Goal: Answer question/provide support: Share knowledge or assist other users

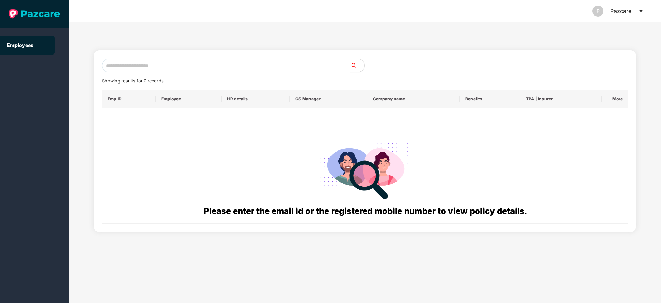
click at [135, 63] on input "text" at bounding box center [226, 66] width 249 height 14
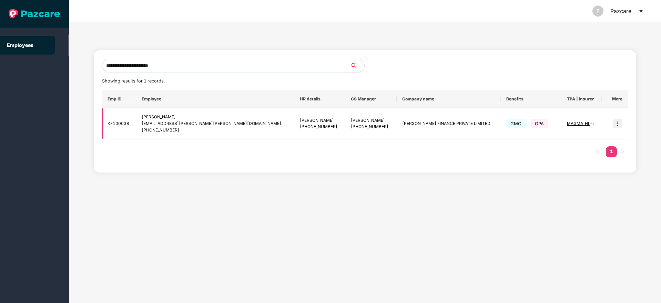
type input "**********"
click at [615, 126] on img at bounding box center [618, 124] width 10 height 10
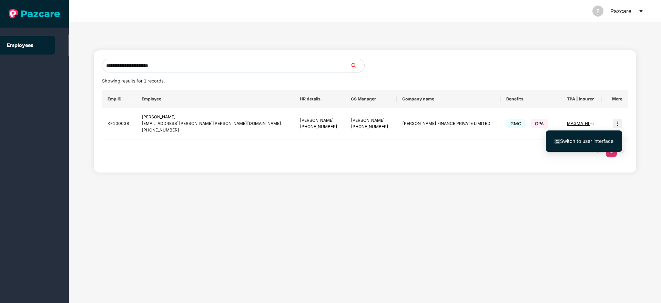
click at [582, 139] on span "Switch to user interface" at bounding box center [586, 141] width 53 height 6
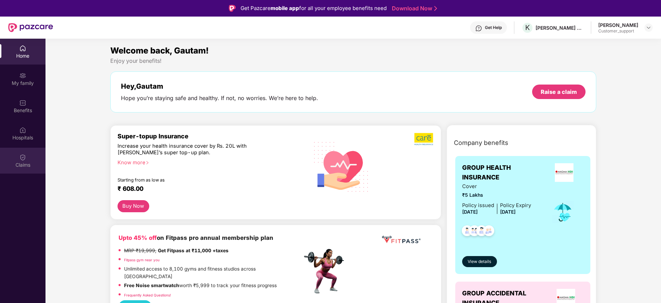
click at [22, 160] on img at bounding box center [22, 157] width 7 height 7
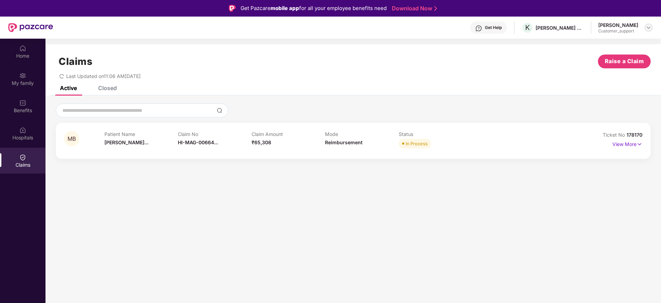
click at [649, 31] on div at bounding box center [649, 27] width 8 height 8
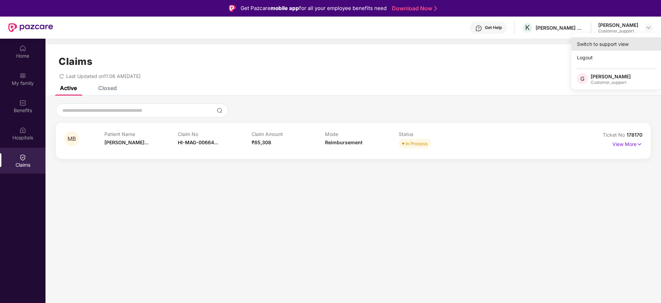
click at [590, 45] on div "Switch to support view" at bounding box center [617, 43] width 90 height 13
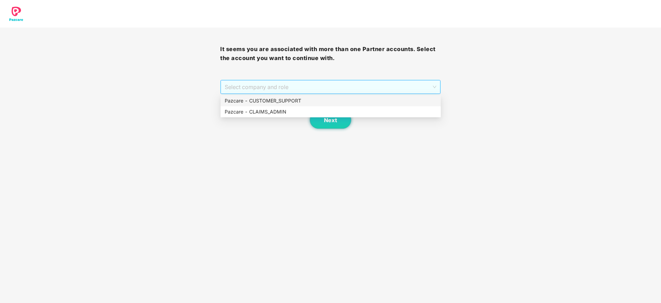
click at [302, 88] on span "Select company and role" at bounding box center [330, 86] width 211 height 13
click at [269, 101] on div "Pazcare - CUSTOMER_SUPPORT" at bounding box center [331, 101] width 212 height 8
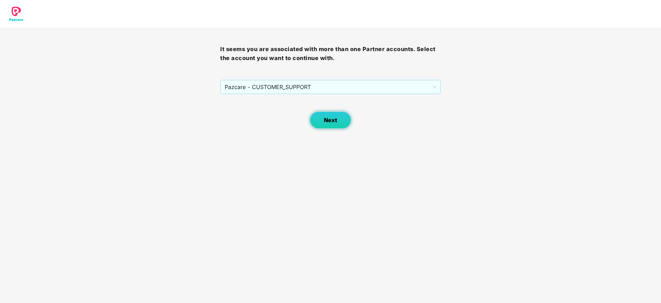
click at [326, 118] on span "Next" at bounding box center [330, 120] width 13 height 7
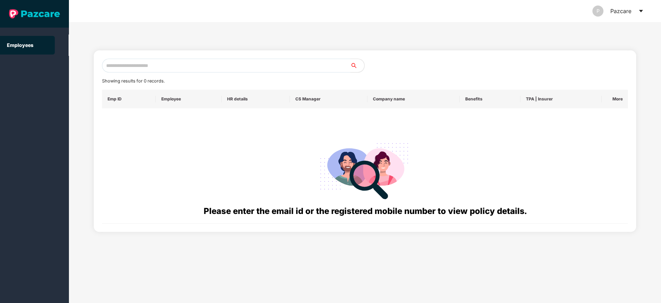
click at [173, 68] on input "text" at bounding box center [226, 66] width 249 height 14
paste input "**********"
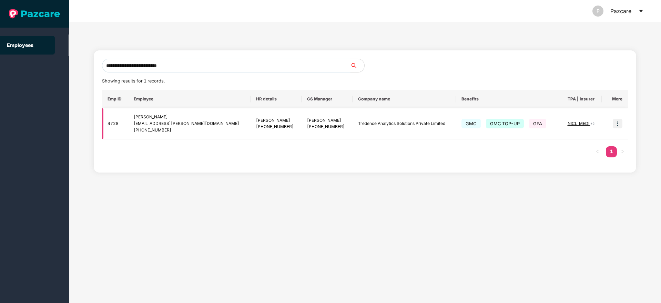
type input "**********"
click at [617, 125] on img at bounding box center [618, 124] width 10 height 10
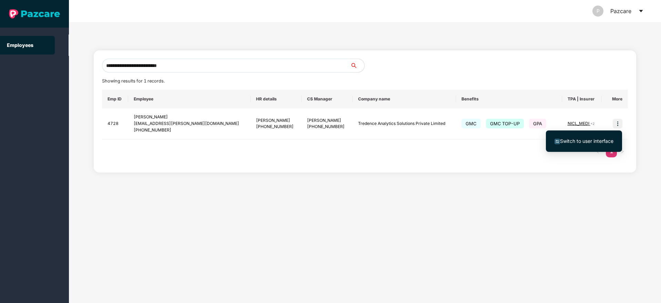
click at [588, 140] on span "Switch to user interface" at bounding box center [586, 141] width 53 height 6
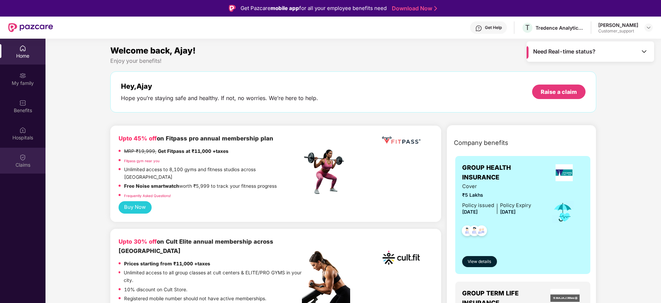
click at [19, 156] on div "Claims" at bounding box center [23, 161] width 46 height 26
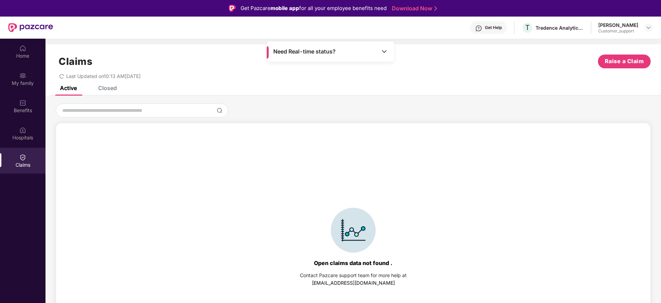
click at [106, 88] on div "Closed" at bounding box center [107, 87] width 19 height 7
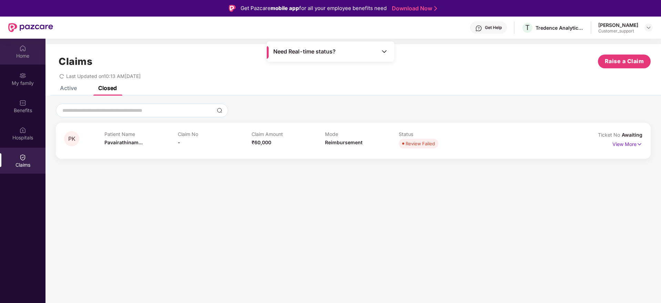
click at [26, 50] on img at bounding box center [22, 48] width 7 height 7
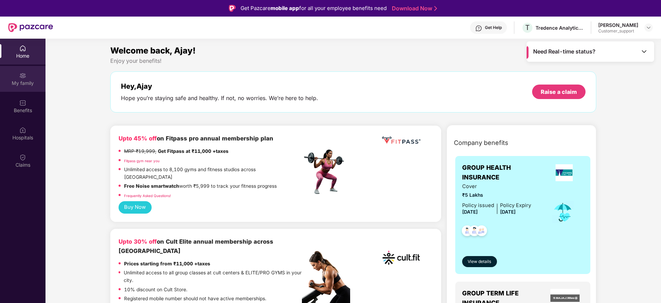
click at [25, 76] on img at bounding box center [22, 75] width 7 height 7
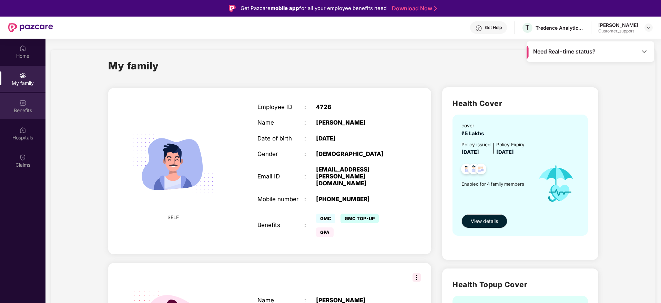
click at [22, 109] on div "Benefits" at bounding box center [23, 110] width 46 height 7
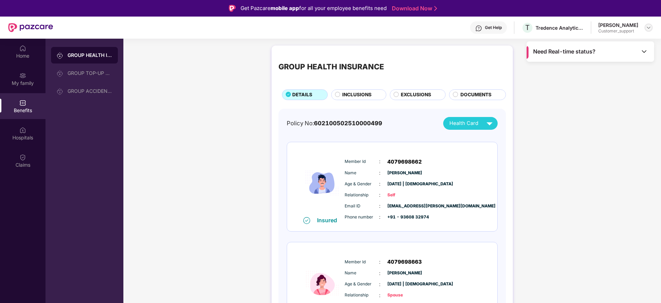
click at [649, 27] on img at bounding box center [649, 28] width 6 height 6
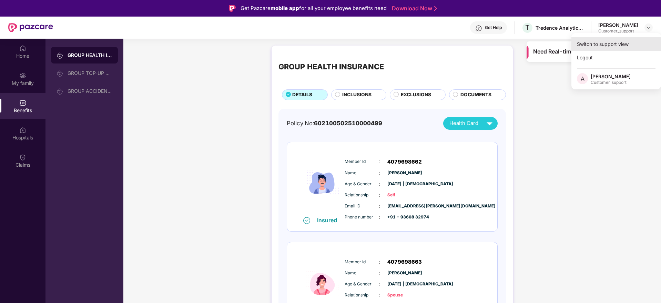
click at [608, 43] on div "Switch to support view" at bounding box center [617, 43] width 90 height 13
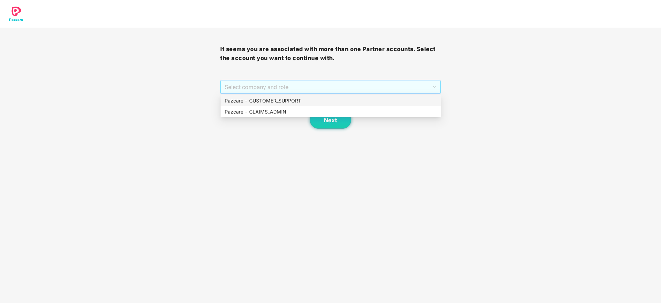
click at [340, 86] on span "Select company and role" at bounding box center [330, 86] width 211 height 13
click at [299, 103] on div "Pazcare - CUSTOMER_SUPPORT" at bounding box center [331, 101] width 212 height 8
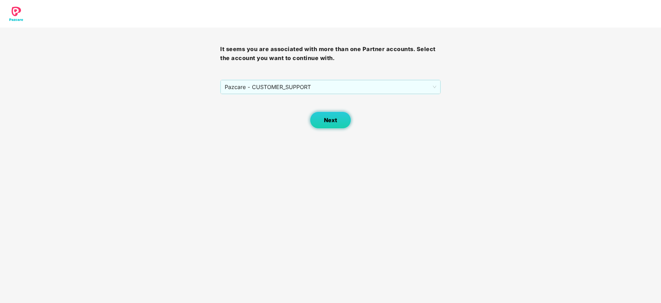
click at [337, 119] on span "Next" at bounding box center [330, 120] width 13 height 7
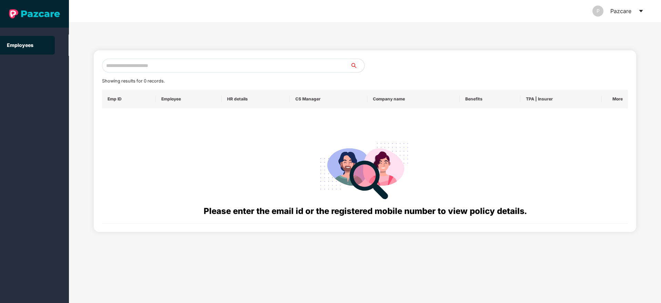
click at [129, 65] on input "text" at bounding box center [226, 66] width 249 height 14
paste input "**********"
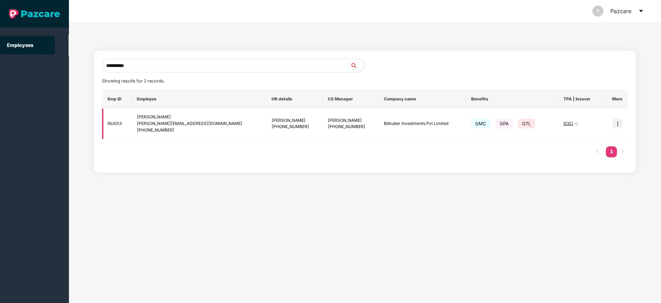
type input "**********"
click at [621, 125] on img at bounding box center [618, 124] width 10 height 10
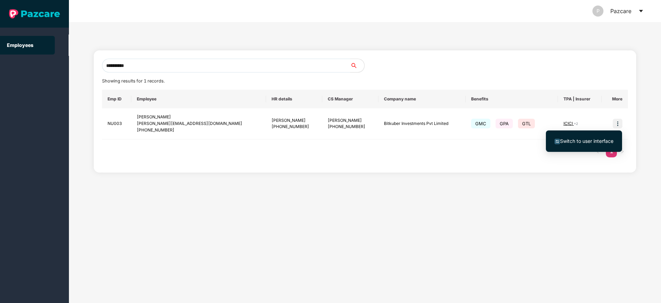
click at [594, 138] on span "Switch to user interface" at bounding box center [586, 141] width 53 height 6
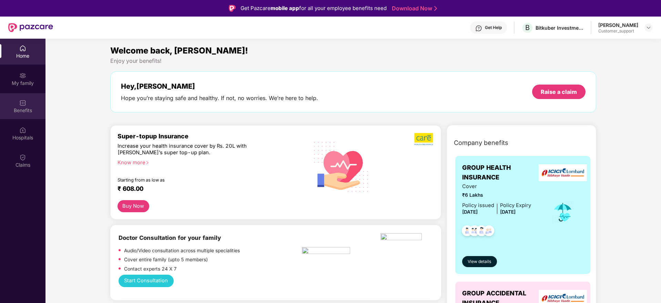
click at [22, 107] on div "Benefits" at bounding box center [23, 110] width 46 height 7
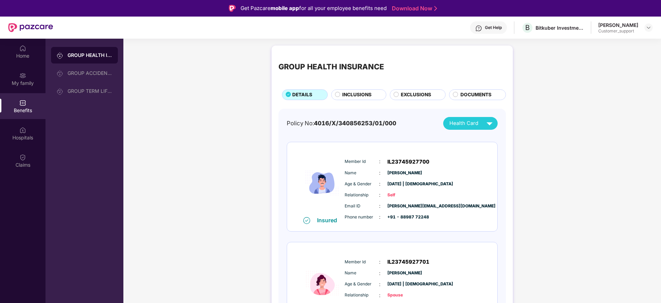
click at [351, 92] on span "INCLUSIONS" at bounding box center [356, 95] width 29 height 8
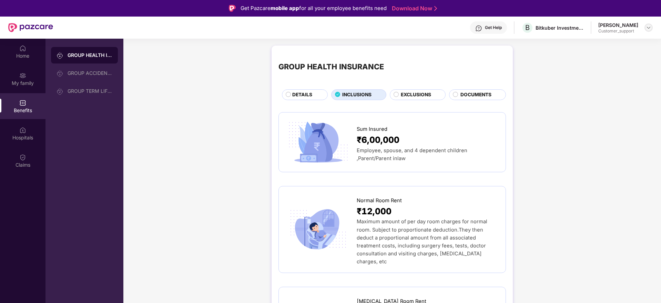
click at [648, 26] on img at bounding box center [649, 28] width 6 height 6
click at [605, 46] on div "Switch to support view" at bounding box center [617, 43] width 90 height 13
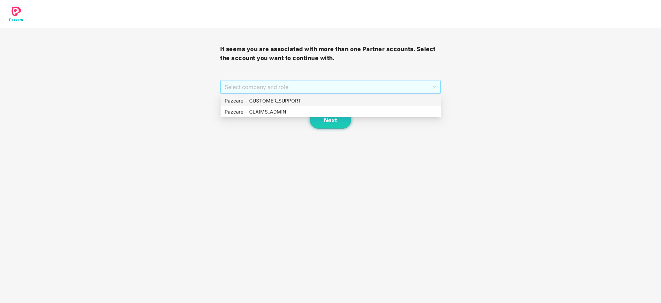
click at [348, 83] on span "Select company and role" at bounding box center [330, 86] width 211 height 13
click at [288, 99] on div "Pazcare - CUSTOMER_SUPPORT" at bounding box center [331, 101] width 212 height 8
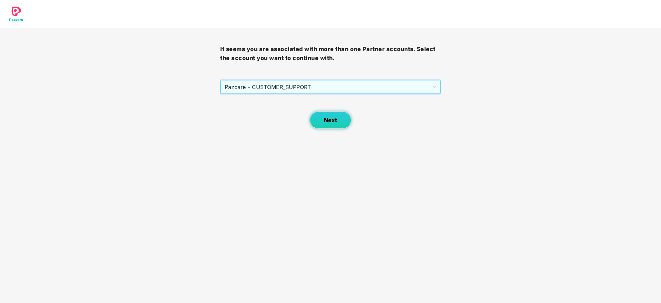
click at [326, 119] on span "Next" at bounding box center [330, 120] width 13 height 7
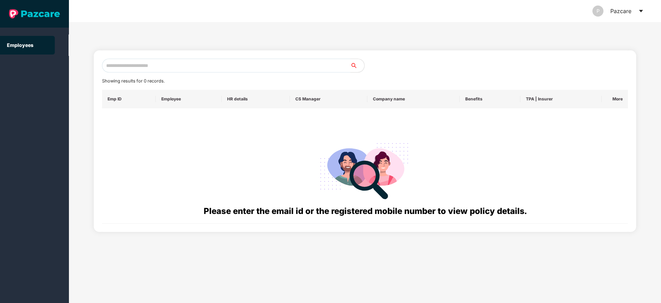
click at [113, 68] on input "text" at bounding box center [226, 66] width 249 height 14
paste input "**********"
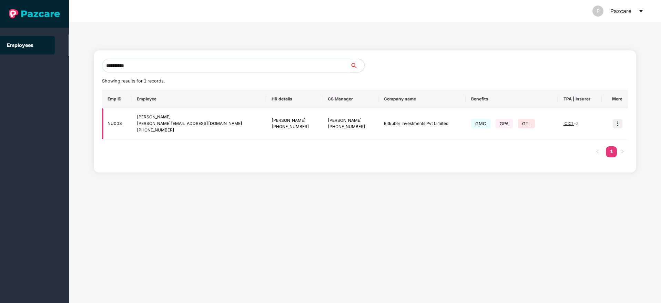
type input "**********"
click at [620, 119] on img at bounding box center [618, 124] width 10 height 10
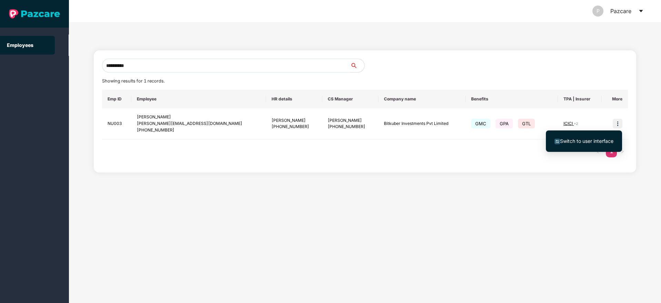
click at [588, 138] on span "Switch to user interface" at bounding box center [586, 141] width 53 height 6
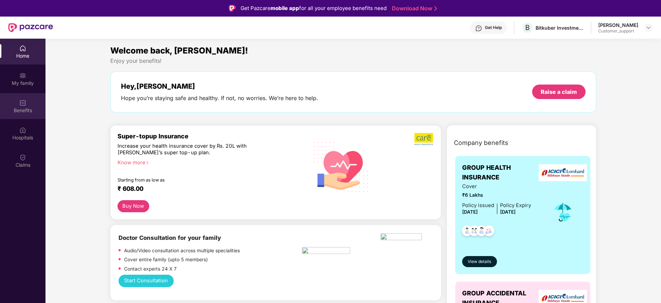
click at [21, 103] on img at bounding box center [22, 102] width 7 height 7
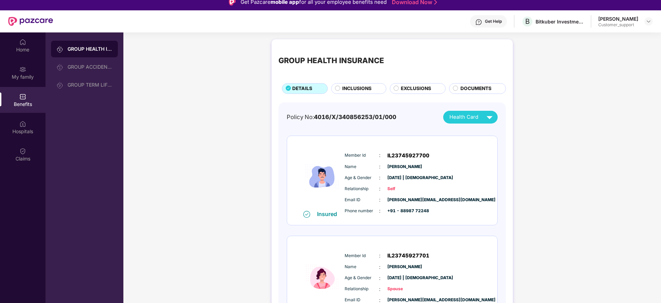
click at [349, 83] on div "INCLUSIONS" at bounding box center [358, 88] width 55 height 11
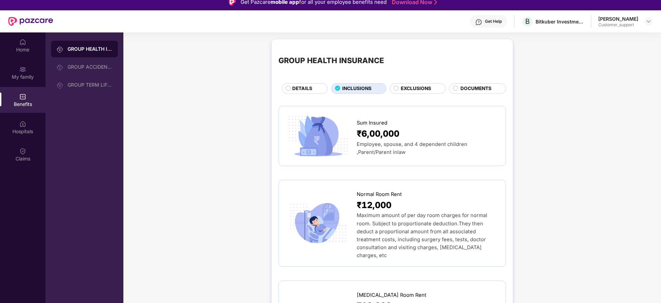
click at [300, 89] on span "DETAILS" at bounding box center [302, 89] width 20 height 8
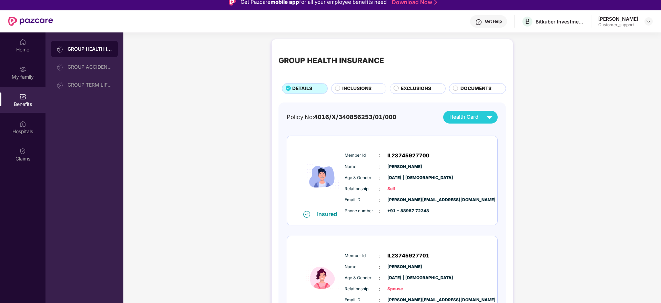
click at [355, 88] on span "INCLUSIONS" at bounding box center [356, 89] width 29 height 8
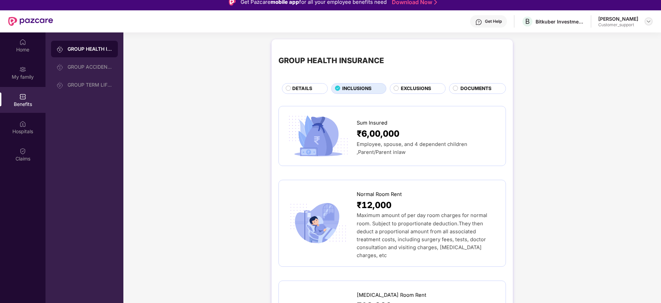
click at [648, 20] on img at bounding box center [649, 22] width 6 height 6
click at [616, 37] on div "Switch to support view" at bounding box center [617, 37] width 90 height 13
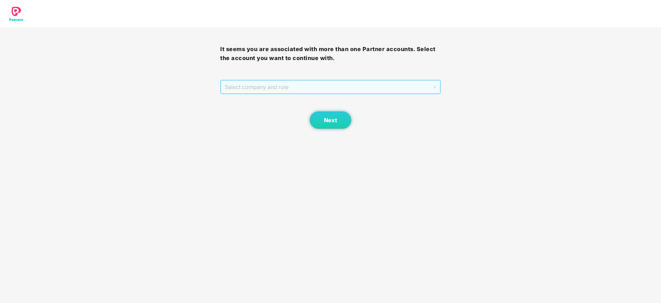
click at [289, 83] on span "Select company and role" at bounding box center [330, 86] width 211 height 13
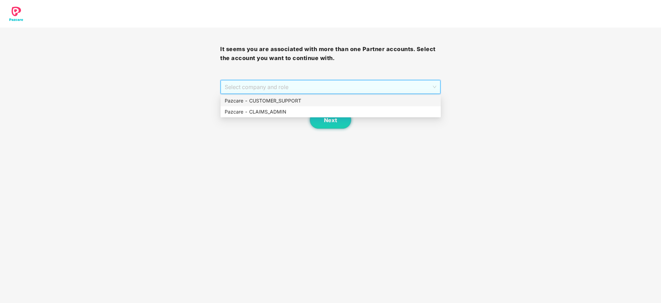
click at [280, 96] on div "Pazcare - CUSTOMER_SUPPORT" at bounding box center [331, 100] width 220 height 11
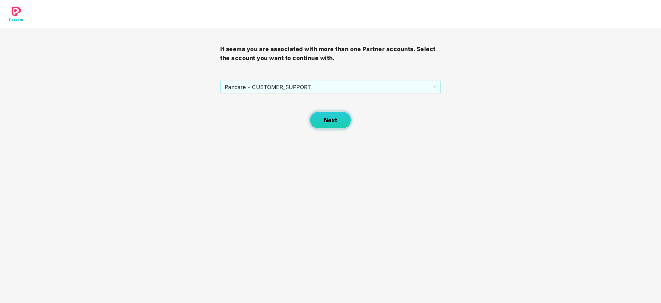
click at [322, 118] on button "Next" at bounding box center [330, 119] width 41 height 17
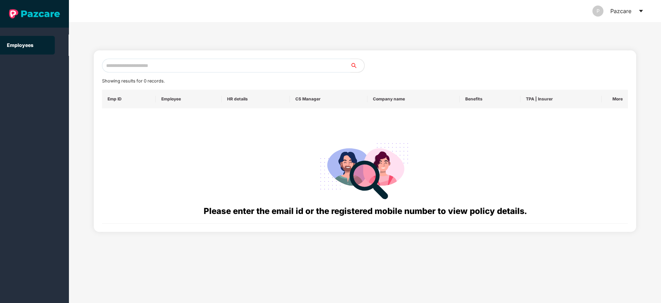
click at [130, 70] on input "text" at bounding box center [226, 66] width 249 height 14
paste input "**********"
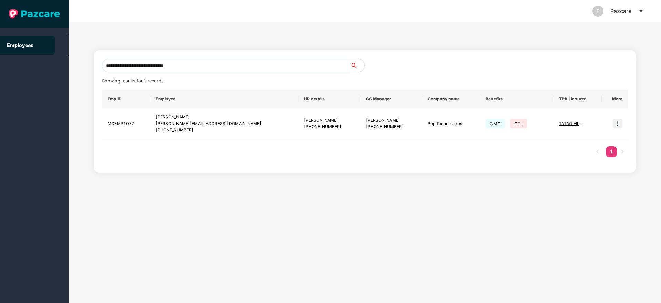
type input "**********"
click at [618, 121] on img at bounding box center [618, 124] width 10 height 10
click at [595, 139] on span "Switch to user interface" at bounding box center [586, 141] width 53 height 6
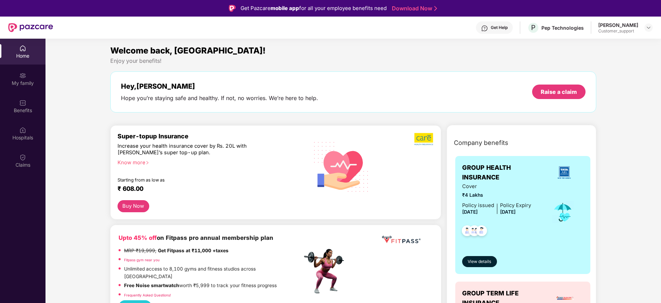
click at [498, 25] on div "Get Help" at bounding box center [499, 28] width 17 height 6
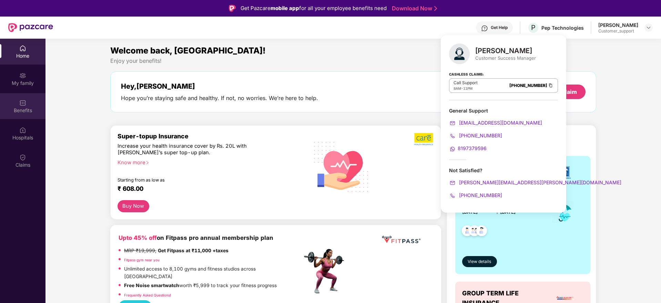
click at [25, 112] on div "Benefits" at bounding box center [23, 110] width 46 height 7
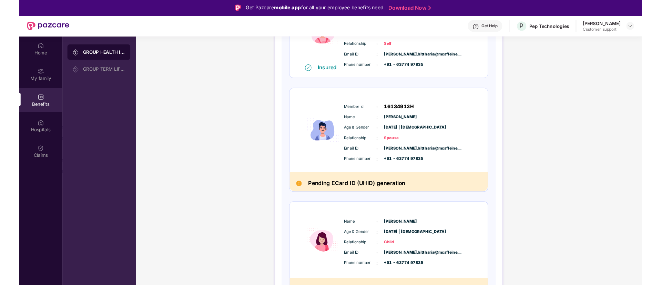
scroll to position [166, 0]
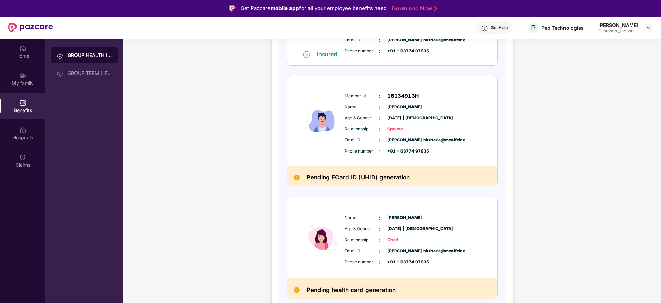
click at [492, 27] on div "Get Help" at bounding box center [499, 28] width 17 height 6
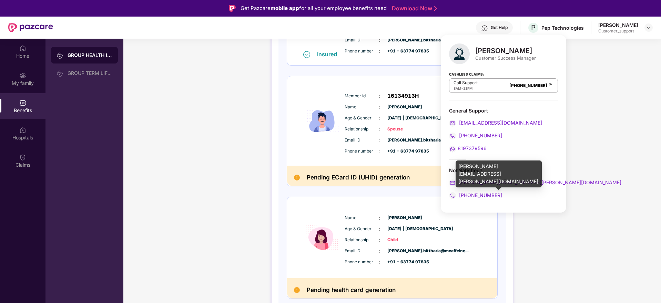
click at [499, 182] on span "[PERSON_NAME][EMAIL_ADDRESS][PERSON_NAME][DOMAIN_NAME]" at bounding box center [540, 182] width 164 height 6
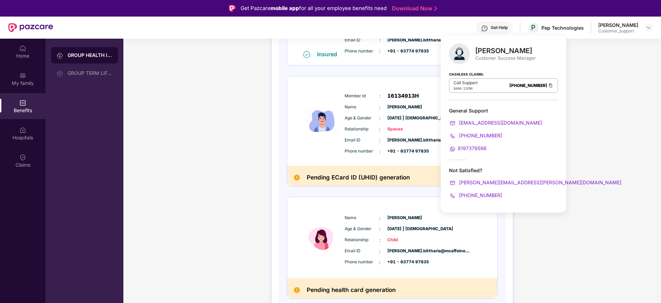
click at [588, 115] on div "GROUP HEALTH INSURANCE DETAILS INCLUSIONS EXCLUSIONS DOCUMENTS Policy No: 02397…" at bounding box center [392, 108] width 538 height 465
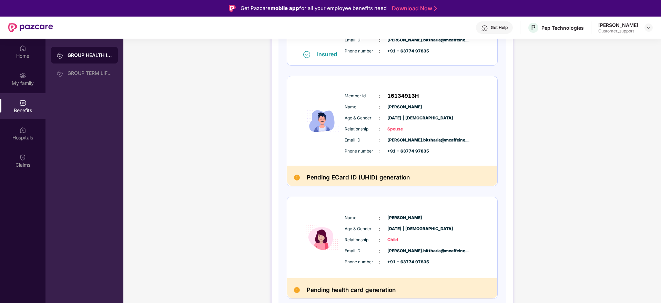
click at [486, 24] on div "Get Help" at bounding box center [494, 27] width 37 height 12
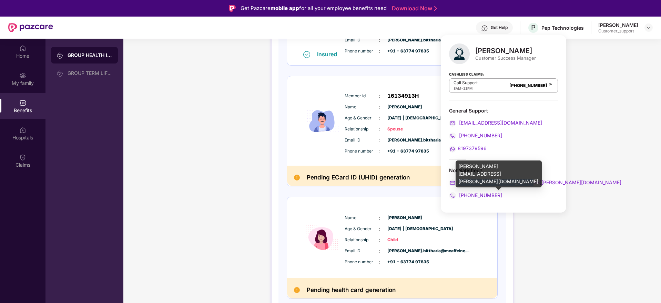
drag, startPoint x: 528, startPoint y: 184, endPoint x: 458, endPoint y: 184, distance: 70.0
click at [458, 184] on div "[PERSON_NAME][EMAIL_ADDRESS][PERSON_NAME][DOMAIN_NAME]" at bounding box center [503, 183] width 109 height 8
copy span "[PERSON_NAME][EMAIL_ADDRESS][PERSON_NAME][DOMAIN_NAME]"
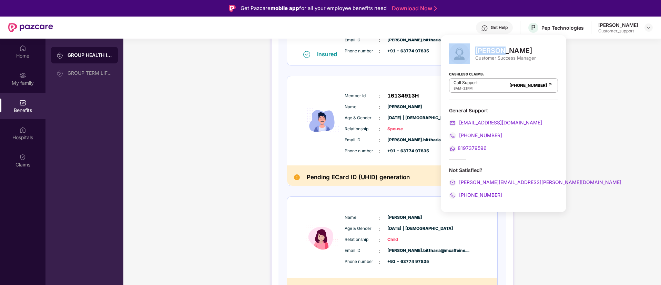
drag, startPoint x: 474, startPoint y: 51, endPoint x: 501, endPoint y: 50, distance: 27.6
click at [501, 50] on div "[PERSON_NAME] Customer Success Manager" at bounding box center [503, 53] width 109 height 21
copy div "[PERSON_NAME]"
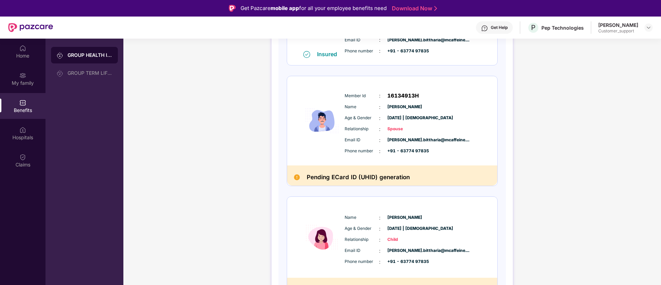
click at [252, 122] on div "GROUP HEALTH INSURANCE DETAILS INCLUSIONS EXCLUSIONS DOCUMENTS Policy No: 02397…" at bounding box center [392, 108] width 538 height 465
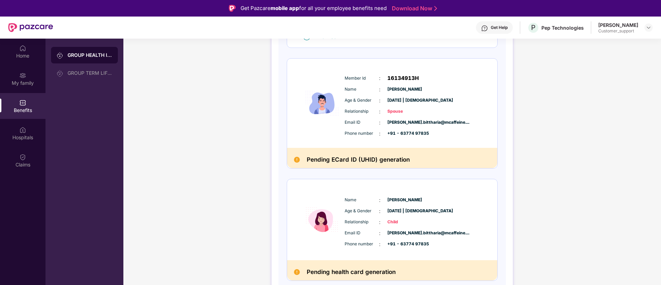
scroll to position [183, 0]
drag, startPoint x: 425, startPoint y: 199, endPoint x: 386, endPoint y: 202, distance: 38.7
click at [386, 202] on div "Name : [PERSON_NAME]" at bounding box center [413, 201] width 137 height 8
copy span "[PERSON_NAME]"
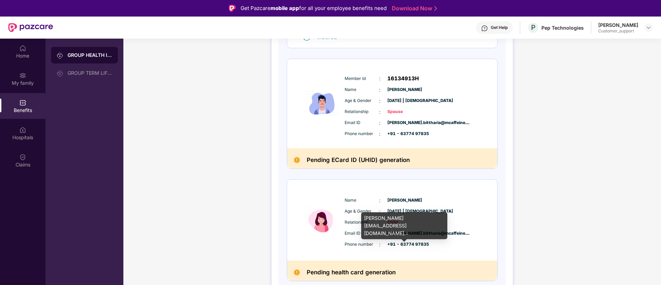
click at [422, 234] on span "[PERSON_NAME].bittharia@mcaffeine...." at bounding box center [405, 233] width 34 height 7
drag, startPoint x: 365, startPoint y: 220, endPoint x: 390, endPoint y: 235, distance: 29.8
click at [390, 235] on body "Get Pazcare mobile app for all your employee benefits need Download Now Get Hel…" at bounding box center [330, 142] width 661 height 285
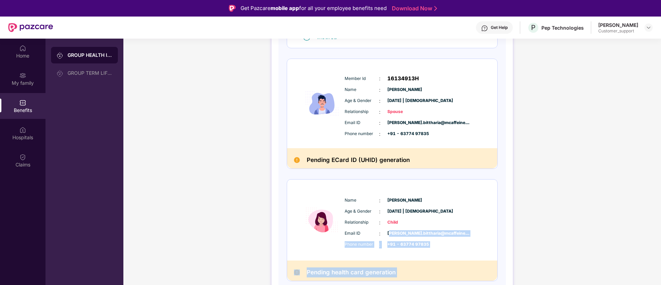
click at [471, 229] on div "Name : [PERSON_NAME] Age & Gender : [DATE] | [DEMOGRAPHIC_DATA] Relationship : …" at bounding box center [413, 222] width 140 height 59
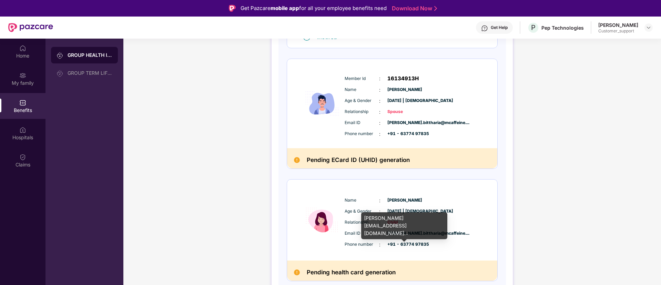
click at [422, 233] on span "[PERSON_NAME].bittharia@mcaffeine...." at bounding box center [405, 233] width 34 height 7
drag, startPoint x: 364, startPoint y: 219, endPoint x: 446, endPoint y: 216, distance: 82.1
click at [446, 216] on div "[PERSON_NAME][EMAIL_ADDRESS][DOMAIN_NAME]..." at bounding box center [404, 225] width 86 height 27
copy div "[PERSON_NAME][EMAIL_ADDRESS][DOMAIN_NAME]..."
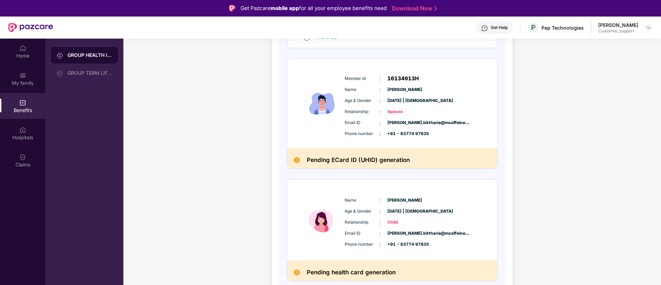
click at [415, 242] on span "+91 - 63774 97835" at bounding box center [405, 244] width 34 height 7
click at [436, 242] on div "Phone number : +91 - 63774 97835" at bounding box center [413, 245] width 137 height 8
drag, startPoint x: 428, startPoint y: 244, endPoint x: 399, endPoint y: 247, distance: 29.5
click at [399, 247] on div "Phone number : +91 - 63774 97835" at bounding box center [413, 245] width 137 height 8
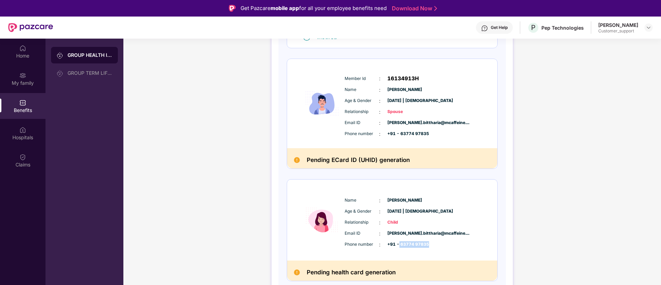
copy span "63774 97835"
drag, startPoint x: 435, startPoint y: 210, endPoint x: 386, endPoint y: 212, distance: 49.7
click at [386, 212] on div "Age & Gender : [DATE] | [DEMOGRAPHIC_DATA]" at bounding box center [413, 212] width 137 height 8
copy span "[DATE] | [DEMOGRAPHIC_DATA]"
click at [391, 220] on span "Child" at bounding box center [405, 222] width 34 height 7
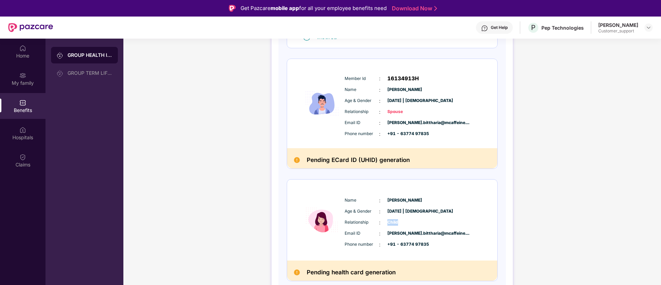
click at [391, 220] on span "Child" at bounding box center [405, 222] width 34 height 7
copy span "Child"
click at [29, 74] on div "My family" at bounding box center [23, 79] width 46 height 26
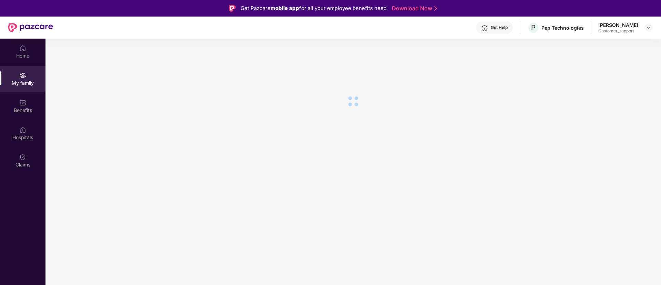
scroll to position [0, 0]
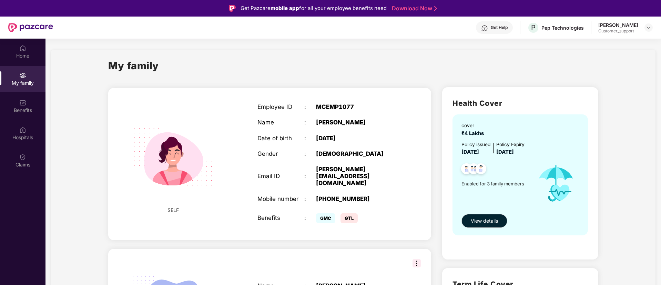
click at [332, 107] on div "MCEMP1077" at bounding box center [357, 106] width 82 height 7
copy div "MCEMP1077"
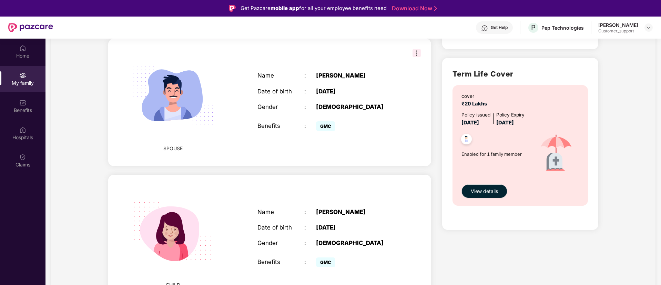
scroll to position [210, 0]
click at [19, 109] on div "Benefits" at bounding box center [23, 110] width 46 height 7
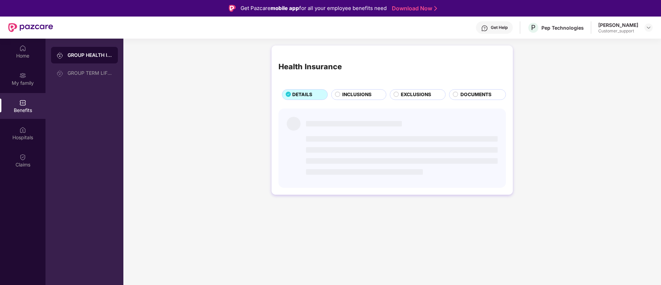
scroll to position [0, 0]
click at [353, 96] on span "INCLUSIONS" at bounding box center [356, 95] width 29 height 8
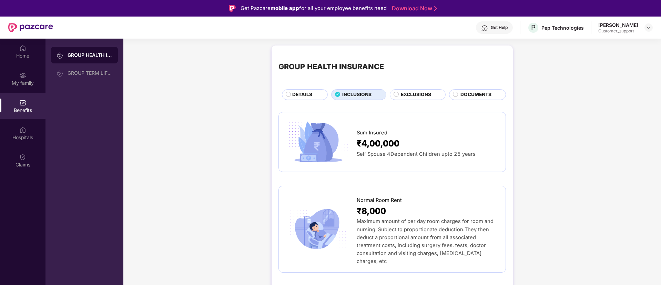
click at [300, 97] on span "DETAILS" at bounding box center [302, 95] width 20 height 8
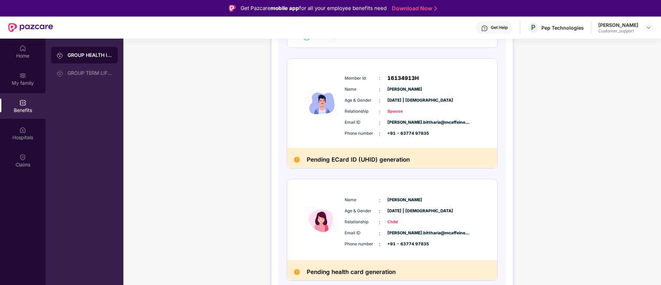
scroll to position [182, 0]
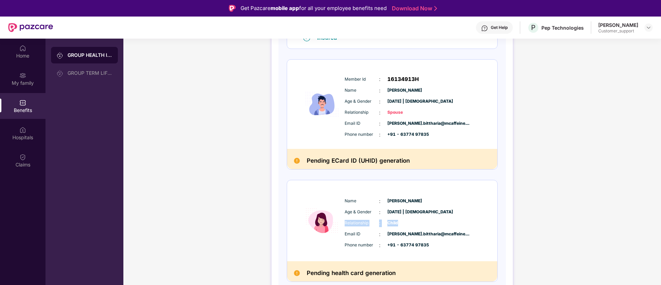
drag, startPoint x: 399, startPoint y: 222, endPoint x: 345, endPoint y: 223, distance: 54.2
click at [345, 223] on div "Relationship : Child" at bounding box center [413, 224] width 137 height 8
copy div "Relationship : Child"
click at [651, 27] on img at bounding box center [649, 28] width 6 height 6
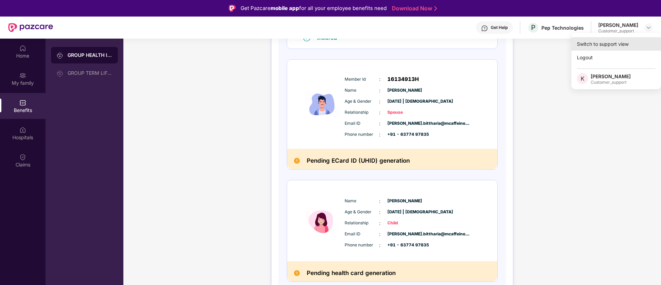
click at [603, 40] on div "Switch to support view" at bounding box center [617, 43] width 90 height 13
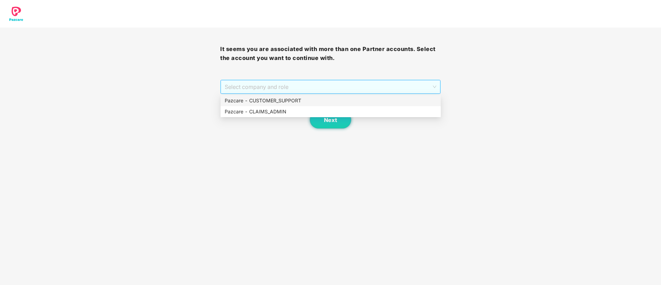
click at [296, 84] on span "Select company and role" at bounding box center [330, 86] width 211 height 13
click at [287, 99] on div "Pazcare - CUSTOMER_SUPPORT" at bounding box center [331, 101] width 212 height 8
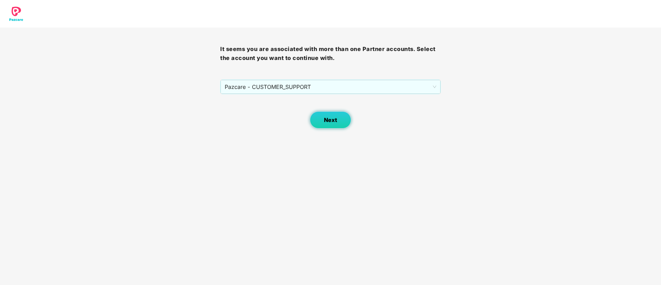
click at [334, 122] on span "Next" at bounding box center [330, 120] width 13 height 7
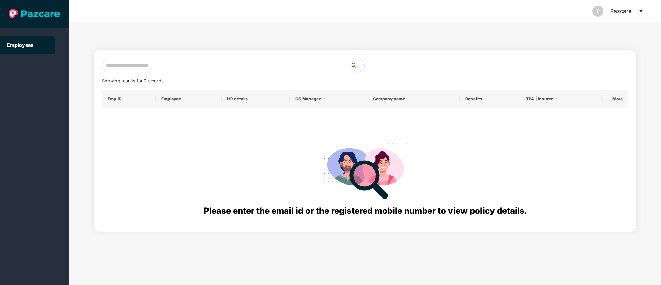
click at [121, 64] on input "text" at bounding box center [226, 66] width 249 height 14
paste input "**********"
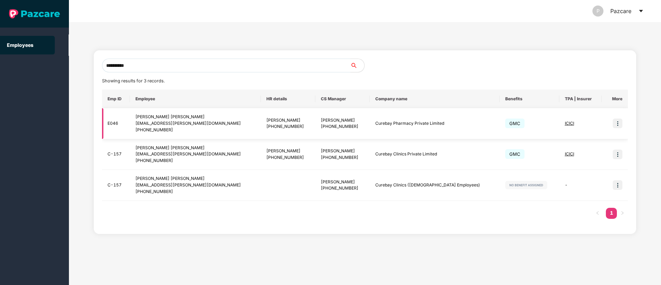
type input "**********"
click at [618, 125] on img at bounding box center [618, 124] width 10 height 10
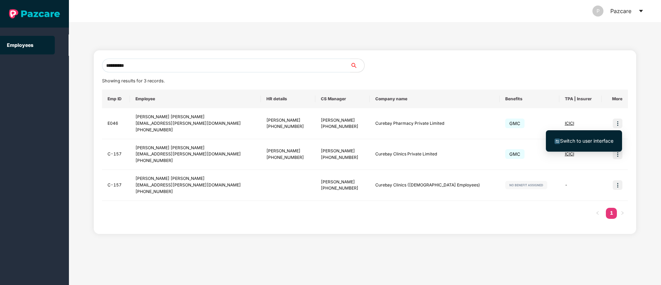
click at [597, 134] on li "Switch to user interface" at bounding box center [584, 141] width 76 height 14
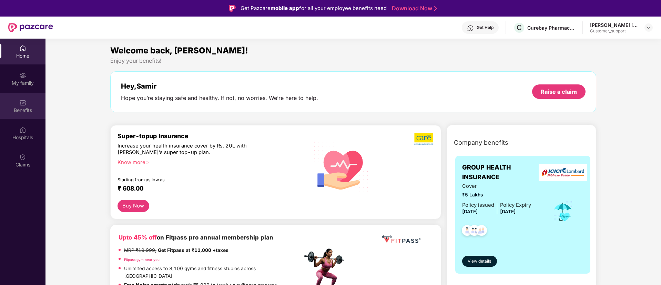
click at [21, 106] on img at bounding box center [22, 102] width 7 height 7
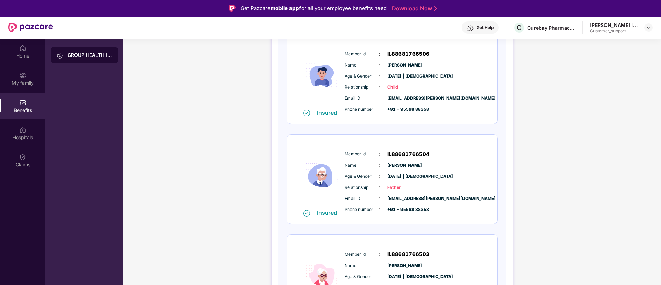
scroll to position [208, 0]
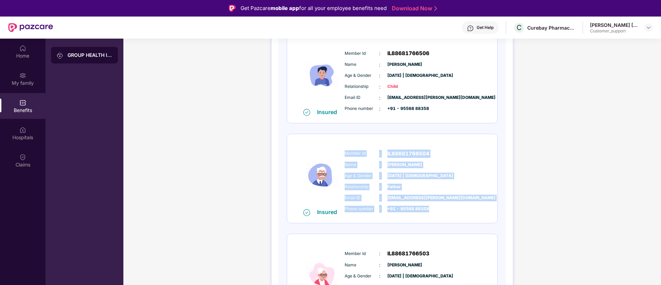
drag, startPoint x: 345, startPoint y: 153, endPoint x: 431, endPoint y: 212, distance: 104.3
click at [431, 212] on div "Member Id : IL88681766504 Name : [PERSON_NAME] Age & Gender : [DATE] | [DEMOGRA…" at bounding box center [413, 181] width 140 height 70
copy div "Member Id : IL88681766504 Name : [PERSON_NAME] Age & Gender : [DATE] | [DEMOGRA…"
click at [648, 27] on img at bounding box center [649, 28] width 6 height 6
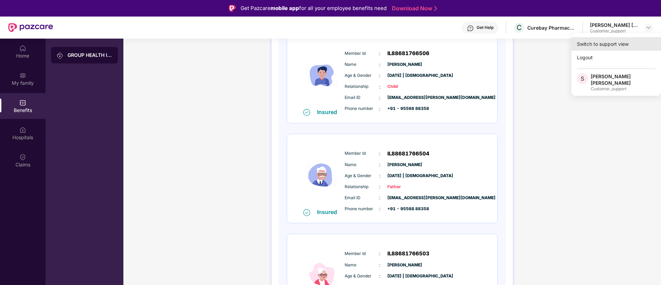
click at [608, 42] on div "Switch to support view" at bounding box center [617, 43] width 90 height 13
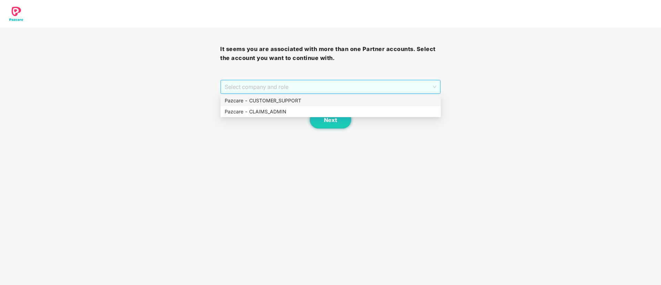
click at [291, 90] on span "Select company and role" at bounding box center [330, 86] width 211 height 13
click at [281, 100] on div "Pazcare - CUSTOMER_SUPPORT" at bounding box center [331, 101] width 212 height 8
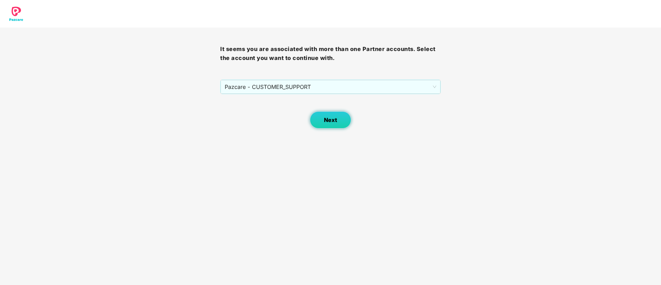
click at [331, 120] on span "Next" at bounding box center [330, 120] width 13 height 7
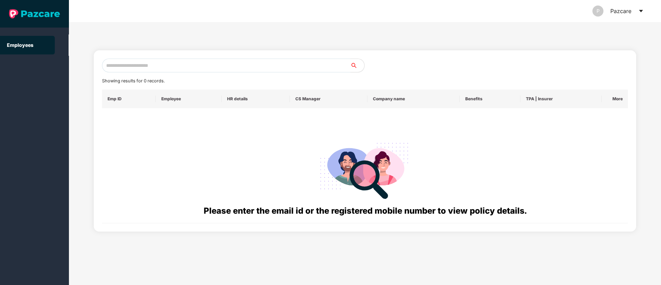
click at [147, 64] on input "text" at bounding box center [226, 66] width 249 height 14
paste input "**********"
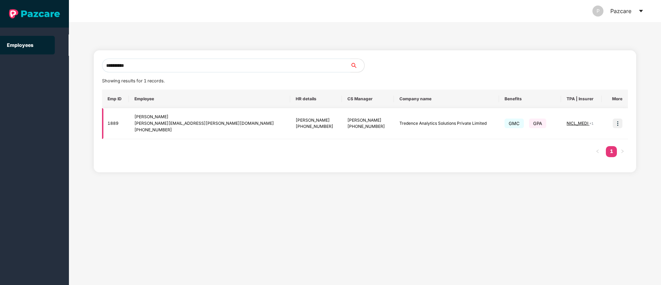
type input "**********"
click at [623, 123] on img at bounding box center [618, 124] width 10 height 10
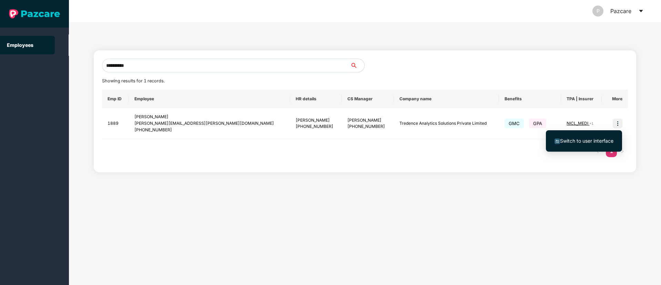
click at [578, 141] on span "Switch to user interface" at bounding box center [586, 141] width 53 height 6
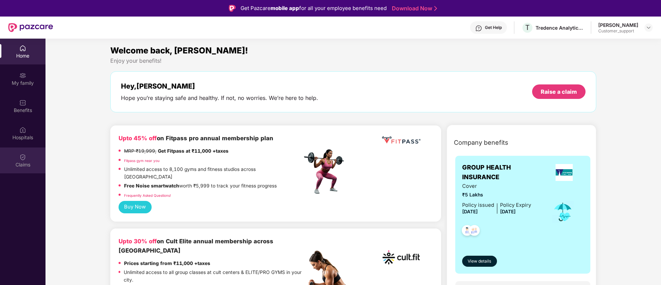
click at [26, 168] on div "Claims" at bounding box center [23, 164] width 46 height 7
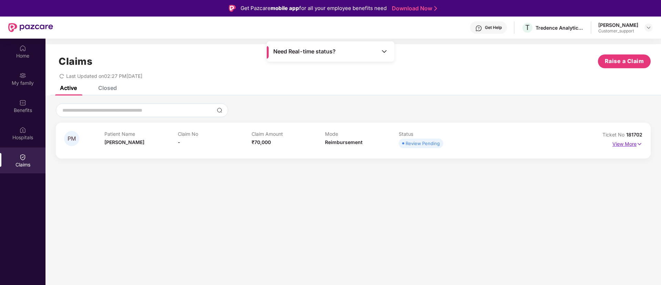
click at [640, 144] on img at bounding box center [640, 144] width 6 height 8
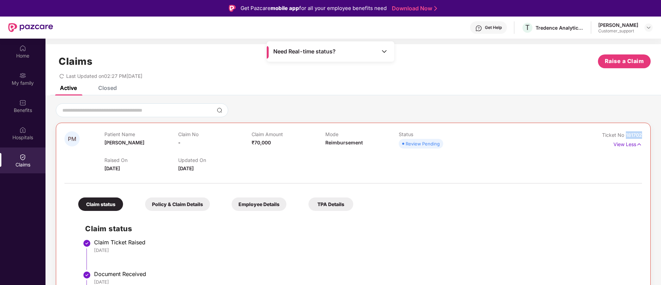
drag, startPoint x: 641, startPoint y: 137, endPoint x: 626, endPoint y: 137, distance: 15.2
click at [626, 137] on span "181702" at bounding box center [634, 135] width 16 height 6
click at [647, 29] on img at bounding box center [649, 28] width 6 height 6
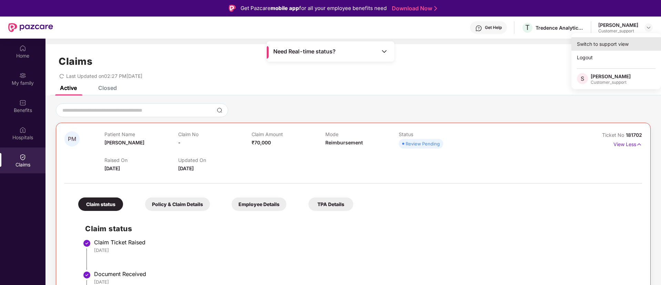
click at [619, 44] on div "Switch to support view" at bounding box center [617, 43] width 90 height 13
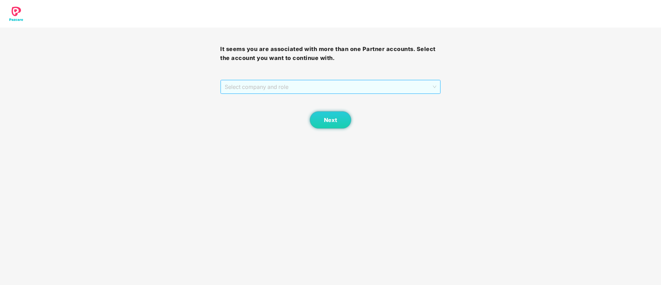
click at [367, 89] on span "Select company and role" at bounding box center [330, 86] width 211 height 13
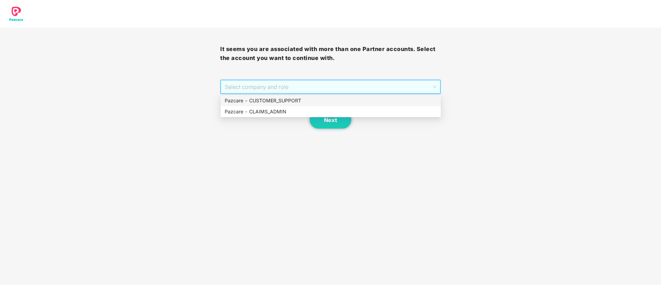
click at [298, 100] on div "Pazcare - CUSTOMER_SUPPORT" at bounding box center [331, 101] width 212 height 8
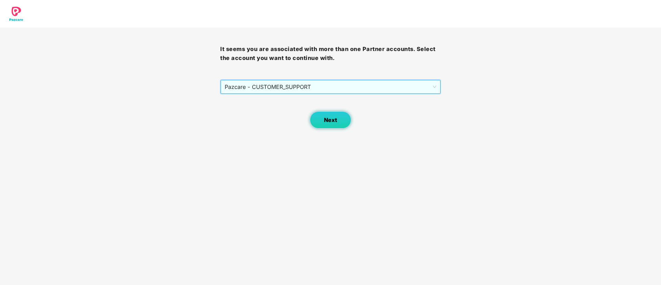
click at [321, 121] on button "Next" at bounding box center [330, 119] width 41 height 17
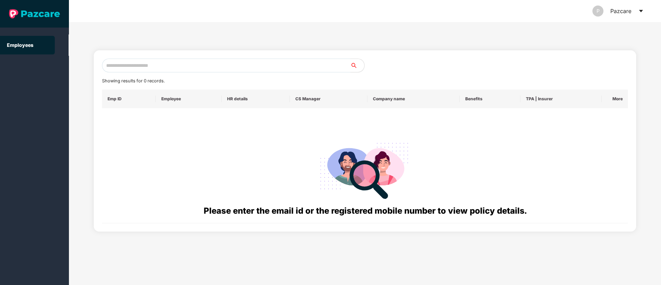
click at [145, 67] on input "text" at bounding box center [226, 66] width 249 height 14
paste input "**********"
click at [185, 62] on input "**********" at bounding box center [226, 66] width 249 height 14
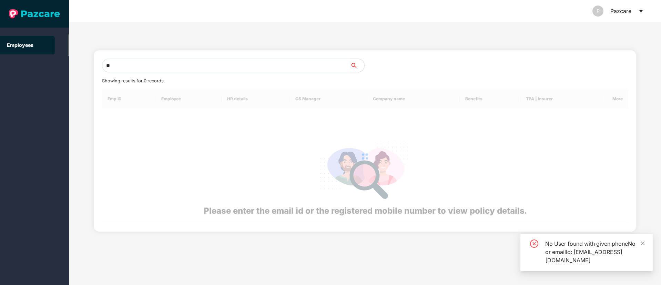
type input "*"
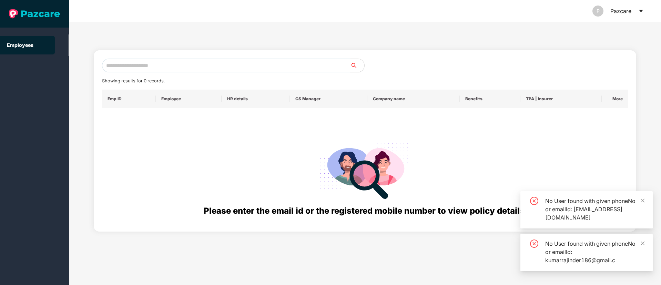
paste input "**********"
type input "*"
paste input "**********"
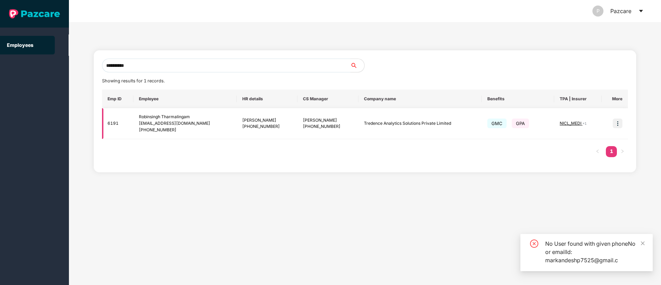
type input "**********"
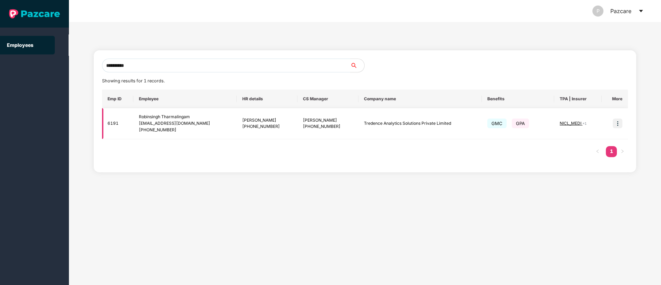
click at [619, 125] on img at bounding box center [618, 124] width 10 height 10
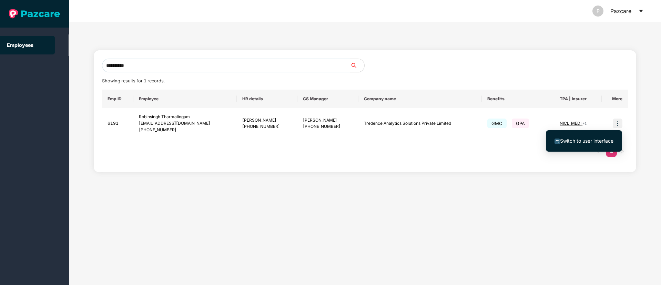
click at [597, 140] on span "Switch to user interface" at bounding box center [586, 141] width 53 height 6
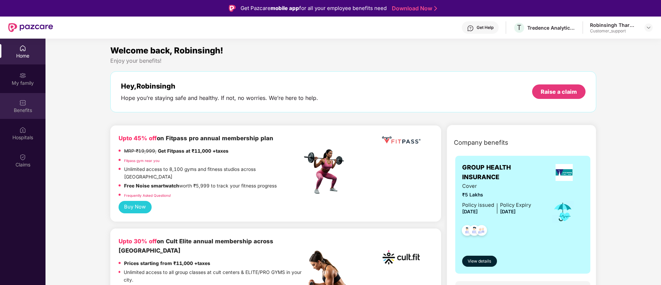
click at [28, 112] on div "Benefits" at bounding box center [23, 110] width 46 height 7
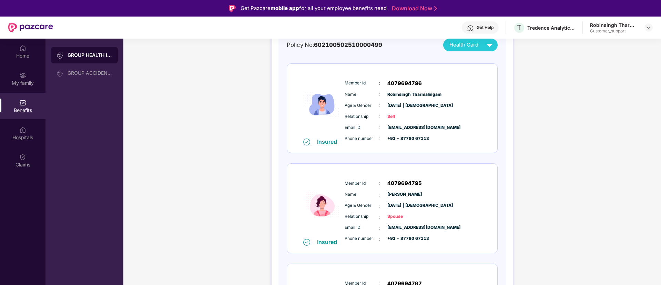
scroll to position [0, 0]
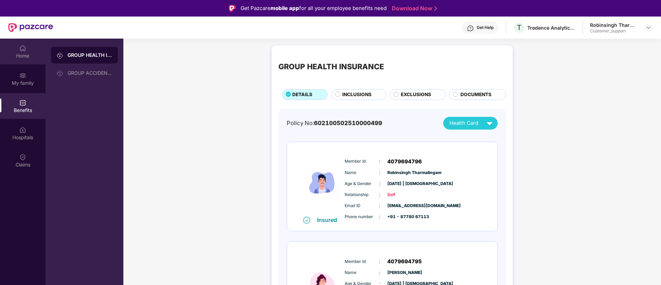
click at [25, 51] on img at bounding box center [22, 48] width 7 height 7
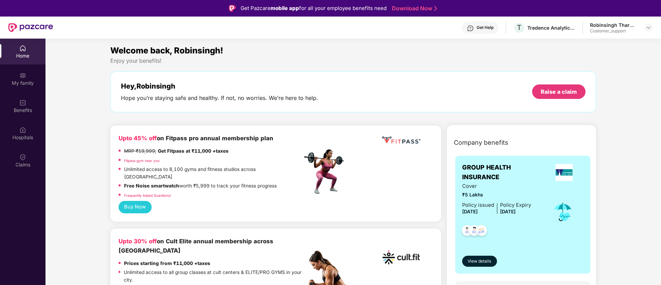
click at [567, 174] on img at bounding box center [564, 172] width 17 height 17
click at [18, 160] on div "Claims" at bounding box center [23, 161] width 46 height 26
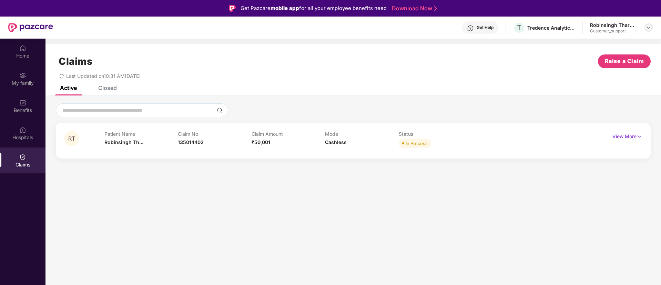
click at [648, 30] on img at bounding box center [649, 28] width 6 height 6
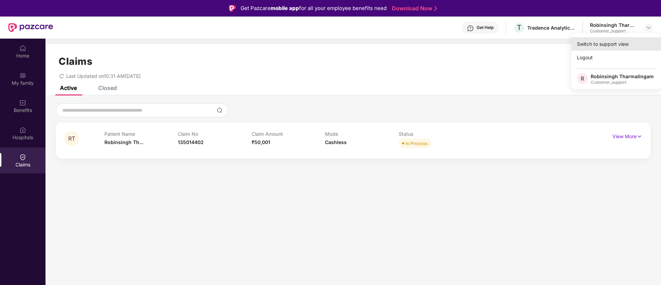
click at [613, 46] on div "Switch to support view" at bounding box center [617, 43] width 90 height 13
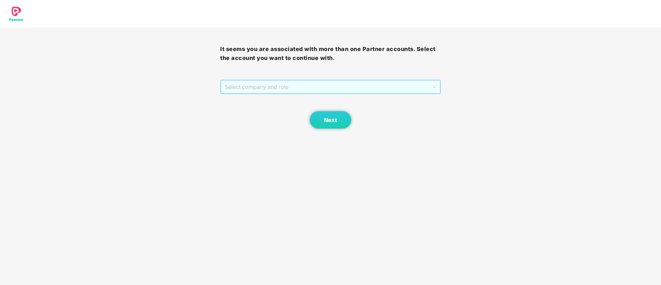
click at [348, 88] on span "Select company and role" at bounding box center [330, 86] width 211 height 13
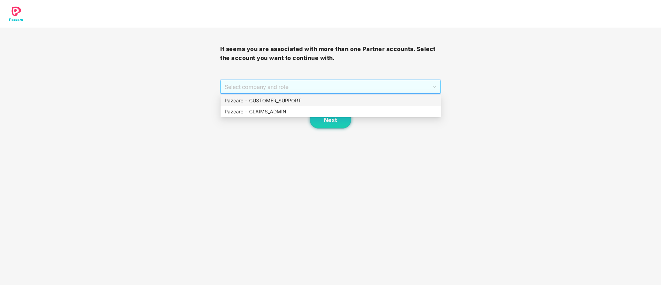
click at [287, 104] on div "Pazcare - CUSTOMER_SUPPORT" at bounding box center [331, 100] width 220 height 11
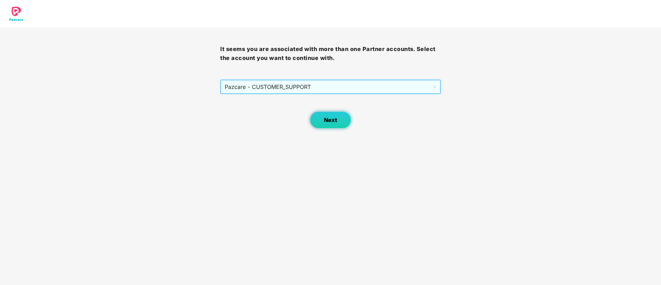
click at [326, 121] on span "Next" at bounding box center [330, 120] width 13 height 7
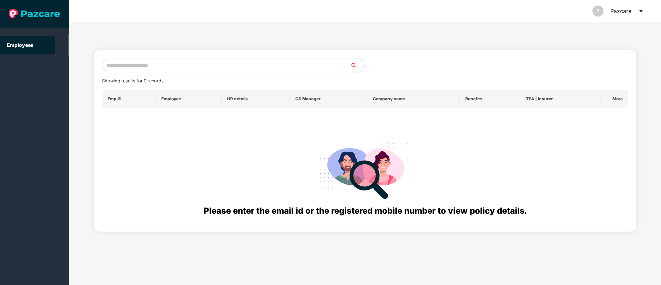
click at [135, 59] on input "text" at bounding box center [226, 66] width 249 height 14
paste input "**********"
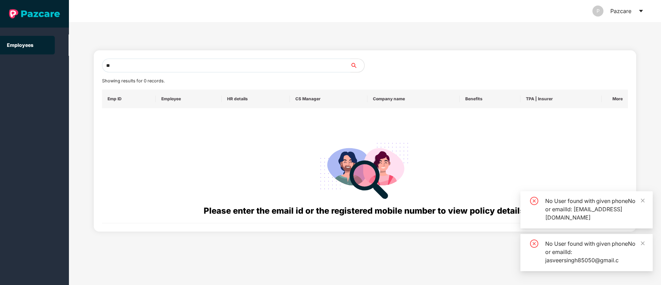
type input "*"
paste input "**********"
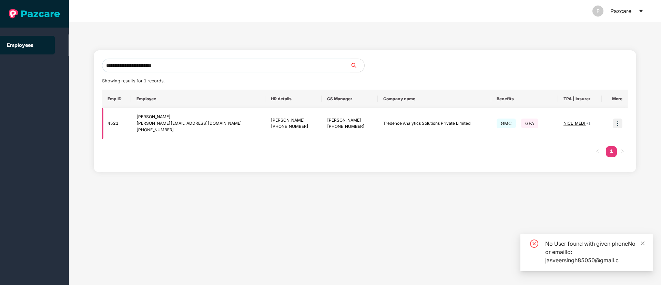
type input "**********"
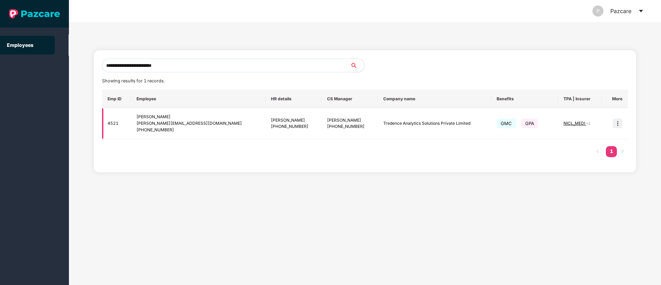
click at [619, 124] on img at bounding box center [618, 124] width 10 height 10
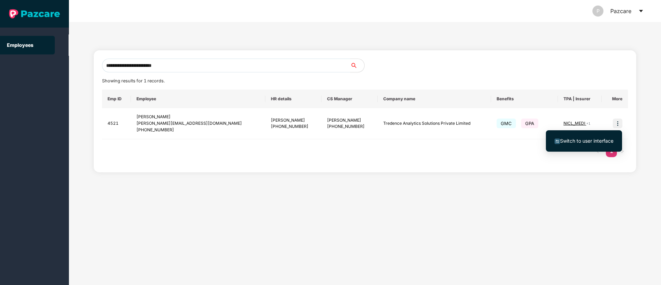
click at [597, 140] on span "Switch to user interface" at bounding box center [586, 141] width 53 height 6
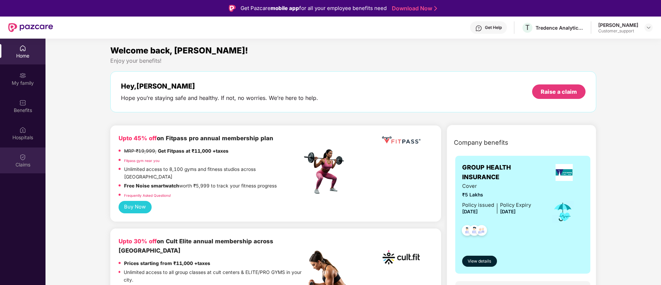
click at [29, 160] on div "Claims" at bounding box center [23, 161] width 46 height 26
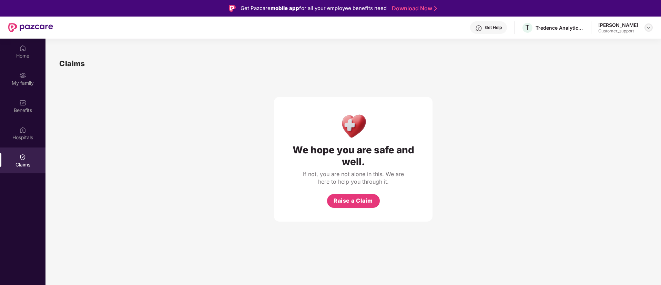
click at [651, 26] on img at bounding box center [649, 28] width 6 height 6
click at [618, 46] on div "Switch to support view" at bounding box center [617, 43] width 90 height 13
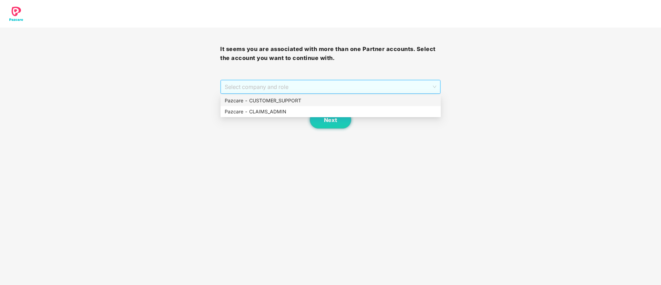
click at [297, 87] on span "Select company and role" at bounding box center [330, 86] width 211 height 13
click at [286, 100] on div "Pazcare - CUSTOMER_SUPPORT" at bounding box center [331, 101] width 212 height 8
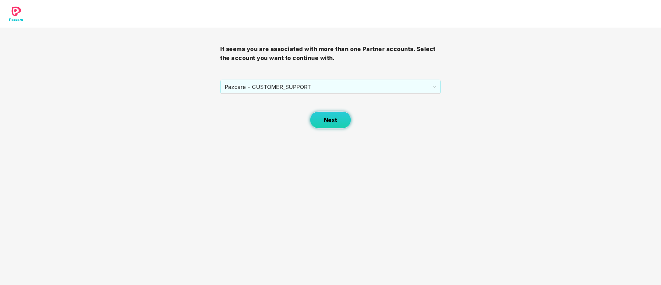
click at [324, 120] on button "Next" at bounding box center [330, 119] width 41 height 17
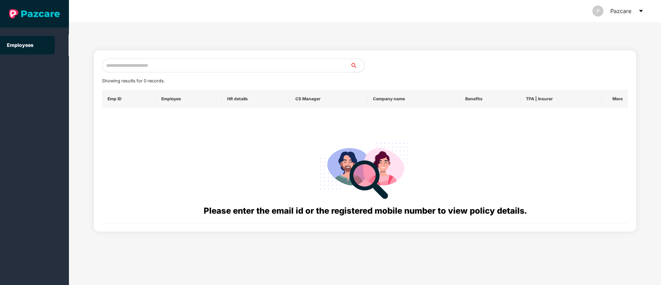
click at [138, 64] on input "text" at bounding box center [226, 66] width 249 height 14
paste input "**********"
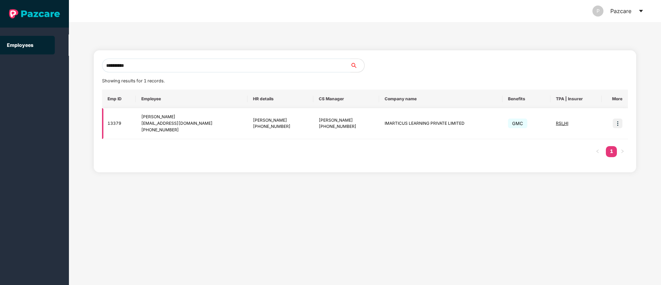
type input "**********"
click at [620, 123] on img at bounding box center [618, 124] width 10 height 10
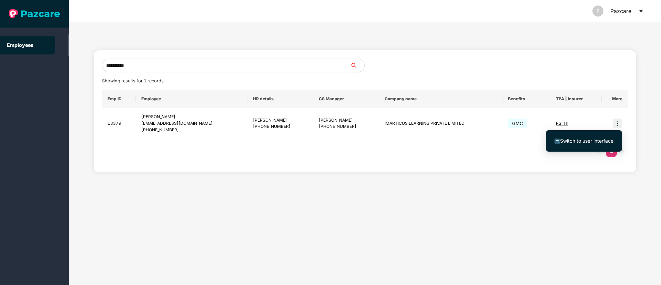
click at [584, 140] on span "Switch to user interface" at bounding box center [586, 141] width 53 height 6
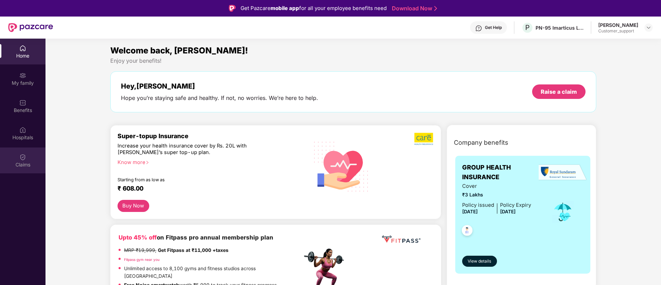
click at [28, 159] on div "Claims" at bounding box center [23, 161] width 46 height 26
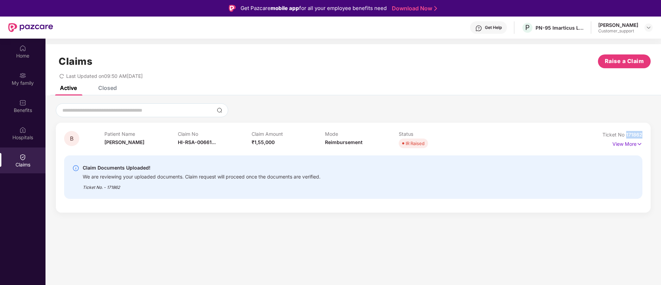
drag, startPoint x: 642, startPoint y: 135, endPoint x: 625, endPoint y: 135, distance: 16.9
click at [625, 135] on div "Ticket No 171862" at bounding box center [623, 135] width 40 height 8
click at [639, 143] on img at bounding box center [640, 144] width 6 height 8
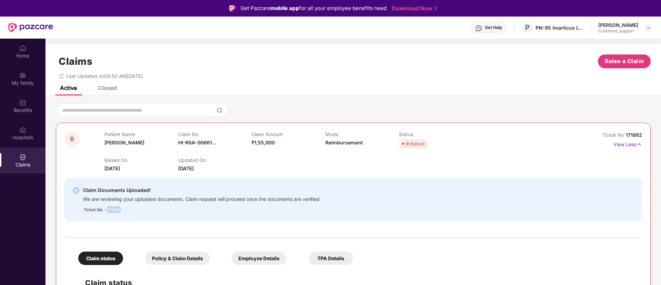
drag, startPoint x: 122, startPoint y: 212, endPoint x: 108, endPoint y: 211, distance: 13.8
click at [108, 211] on div "Ticket No. - 171862" at bounding box center [202, 207] width 238 height 11
click at [127, 210] on div "Ticket No. - 171862" at bounding box center [202, 207] width 238 height 11
drag, startPoint x: 127, startPoint y: 210, endPoint x: 105, endPoint y: 210, distance: 21.4
click at [105, 210] on div "Ticket No. - 171862" at bounding box center [202, 207] width 238 height 11
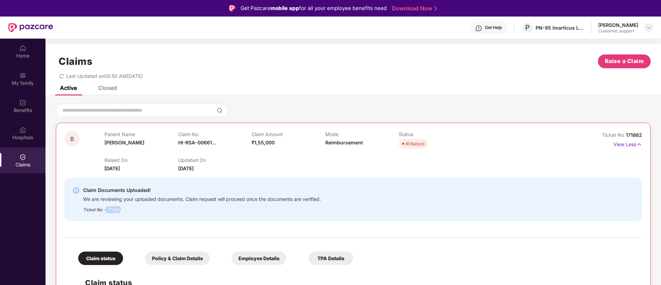
click at [650, 25] on img at bounding box center [649, 28] width 6 height 6
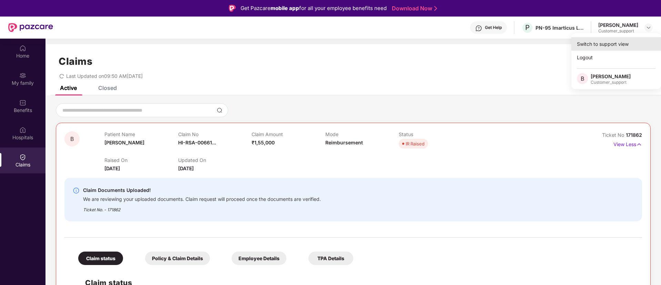
click at [590, 43] on div "Switch to support view" at bounding box center [617, 43] width 90 height 13
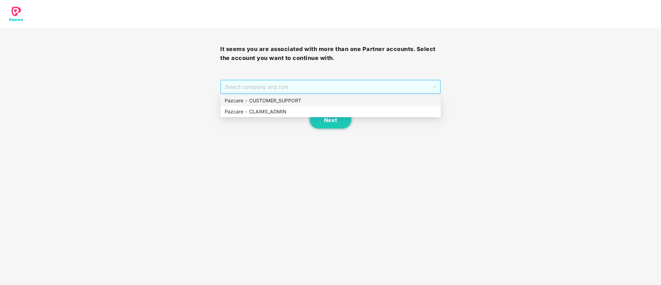
click at [298, 86] on span "Select company and role" at bounding box center [330, 86] width 211 height 13
click at [285, 100] on div "Pazcare - CUSTOMER_SUPPORT" at bounding box center [331, 101] width 212 height 8
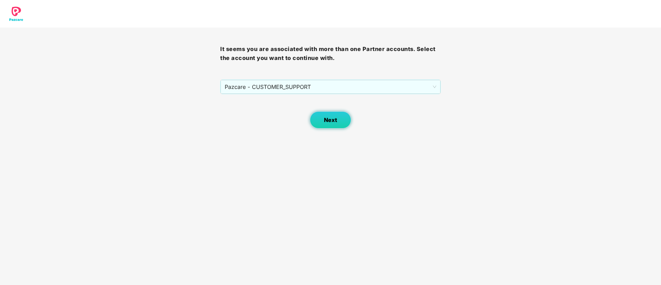
click at [324, 117] on button "Next" at bounding box center [330, 119] width 41 height 17
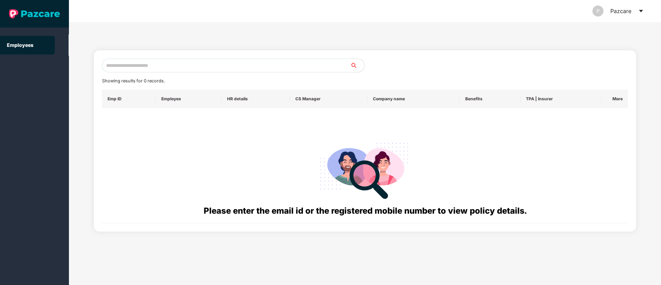
click at [128, 68] on input "text" at bounding box center [226, 66] width 249 height 14
paste input "**********"
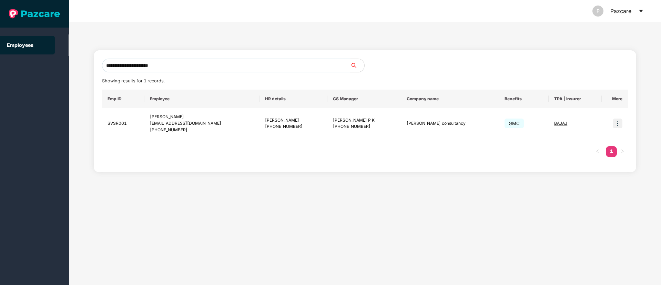
click at [174, 64] on input "**********" at bounding box center [226, 66] width 249 height 14
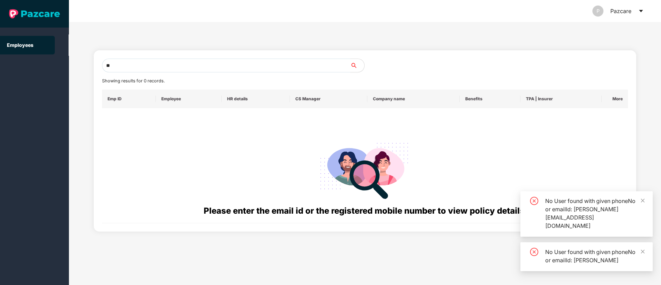
type input "*"
paste input "**********"
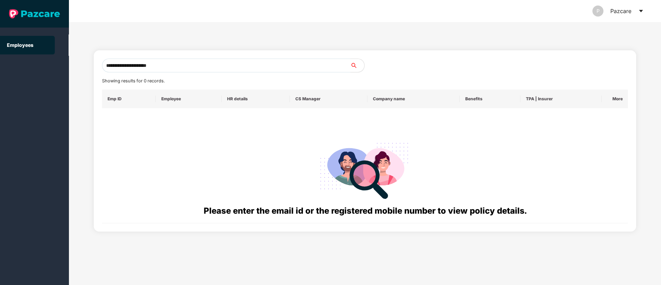
click at [173, 66] on input "**********" at bounding box center [226, 66] width 249 height 14
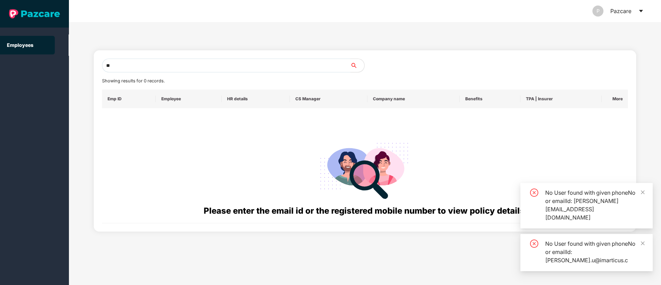
type input "*"
paste input "**********"
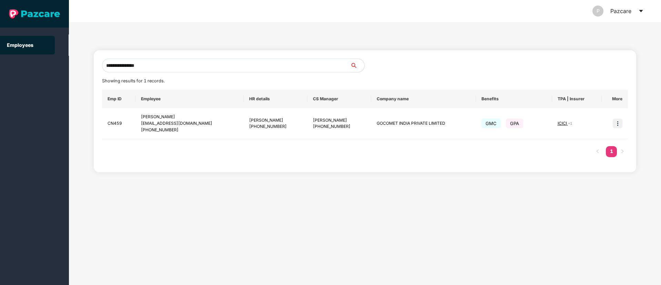
click at [158, 68] on input "**********" at bounding box center [226, 66] width 249 height 14
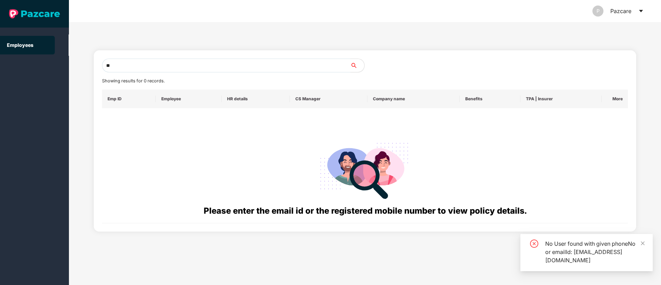
type input "*"
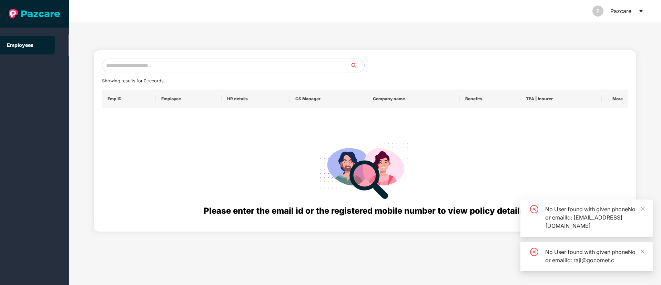
paste input "**********"
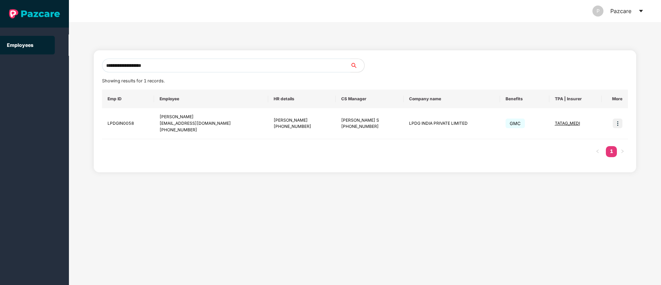
click at [169, 67] on input "**********" at bounding box center [226, 66] width 249 height 14
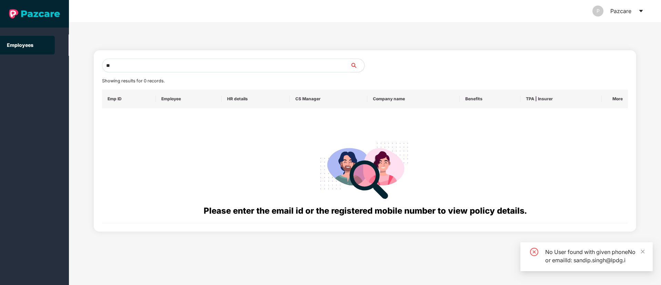
type input "*"
paste input "**********"
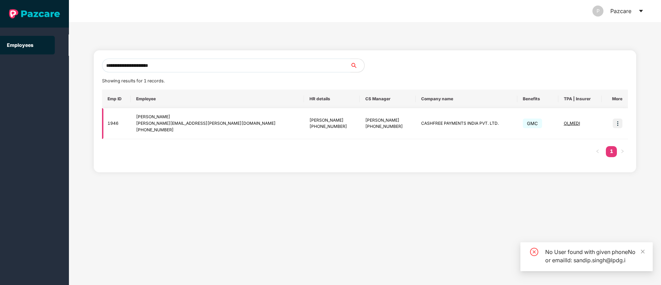
type input "**********"
click at [617, 126] on img at bounding box center [618, 124] width 10 height 10
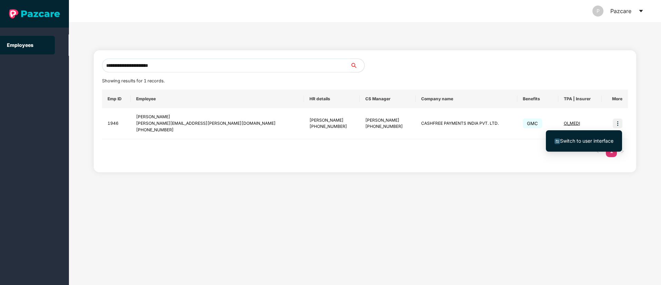
click at [594, 140] on span "Switch to user interface" at bounding box center [586, 141] width 53 height 6
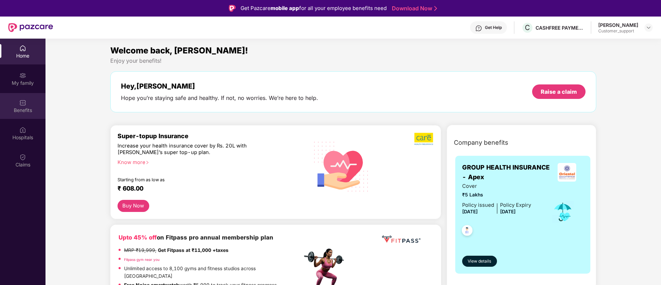
click at [22, 102] on img at bounding box center [22, 102] width 7 height 7
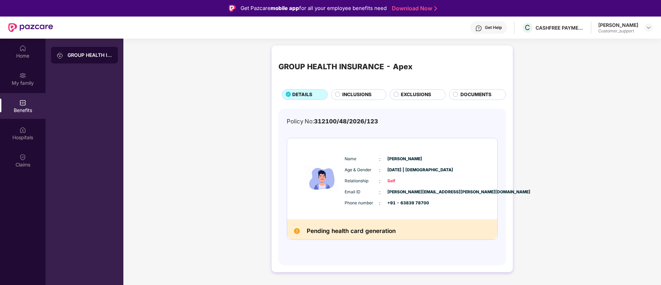
click at [410, 91] on span "EXCLUSIONS" at bounding box center [416, 95] width 30 height 8
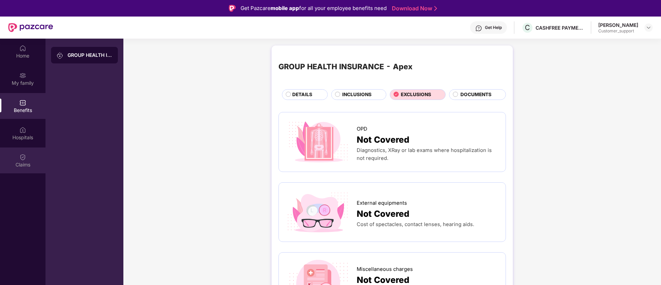
click at [33, 161] on div "Claims" at bounding box center [23, 161] width 46 height 26
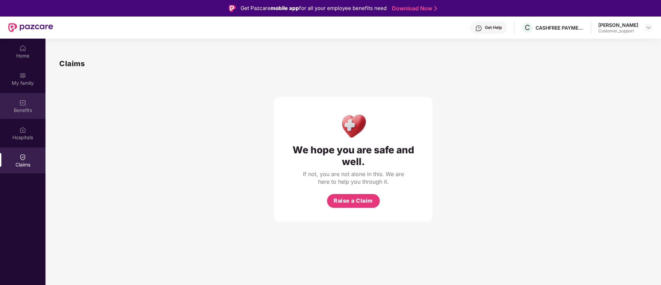
click at [29, 103] on div "Benefits" at bounding box center [23, 106] width 46 height 26
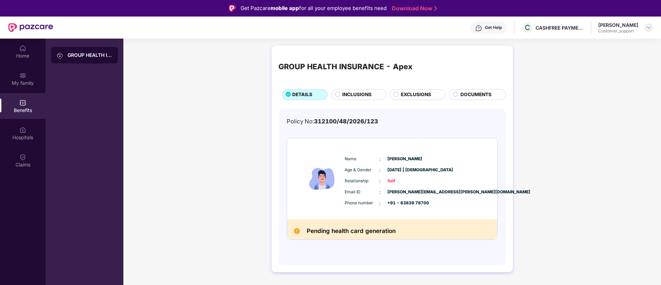
click at [648, 29] on img at bounding box center [649, 28] width 6 height 6
click at [608, 43] on div "Switch to support view" at bounding box center [617, 43] width 90 height 13
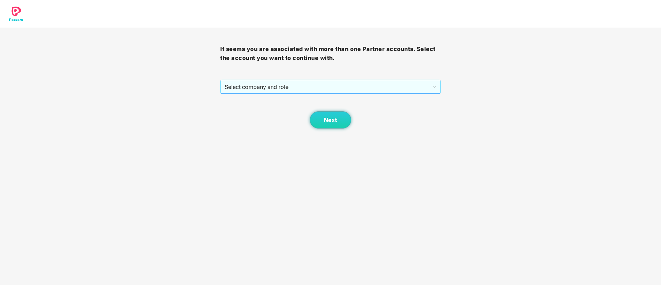
click at [331, 90] on span "Select company and role" at bounding box center [330, 86] width 211 height 13
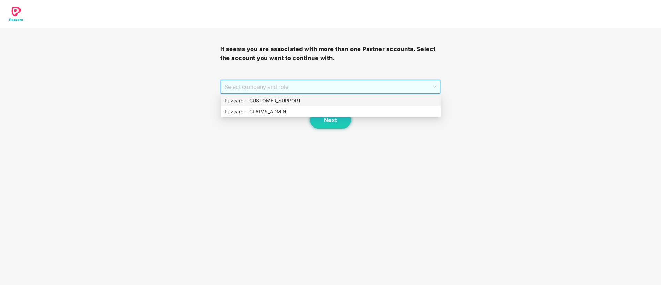
click at [284, 103] on div "Pazcare - CUSTOMER_SUPPORT" at bounding box center [331, 101] width 212 height 8
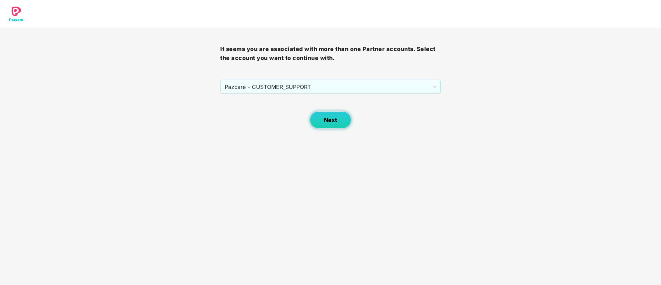
click at [327, 119] on span "Next" at bounding box center [330, 120] width 13 height 7
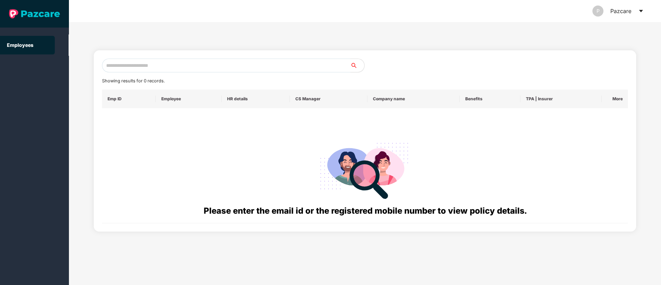
click at [163, 64] on input "text" at bounding box center [226, 66] width 249 height 14
paste input "**********"
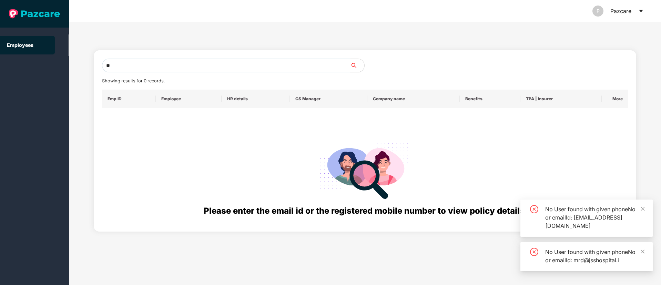
type input "*"
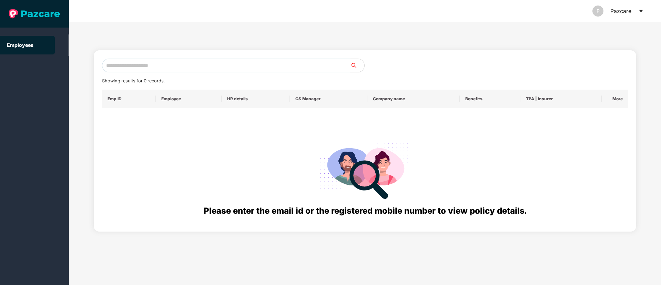
click at [123, 65] on input "text" at bounding box center [226, 66] width 249 height 14
paste input "**********"
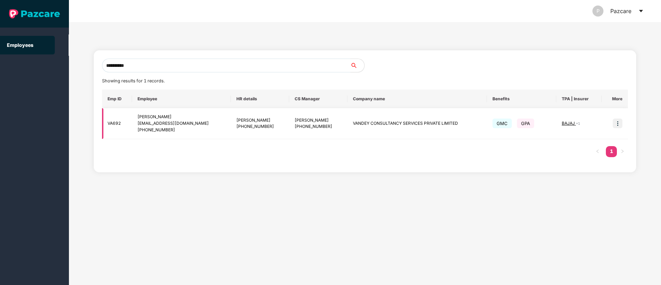
type input "**********"
click at [618, 125] on img at bounding box center [618, 124] width 10 height 10
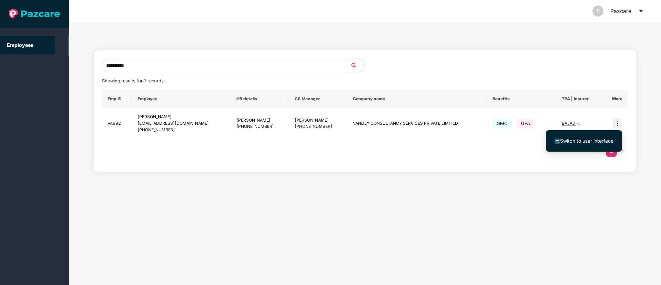
click at [595, 136] on li "Switch to user interface" at bounding box center [584, 141] width 76 height 14
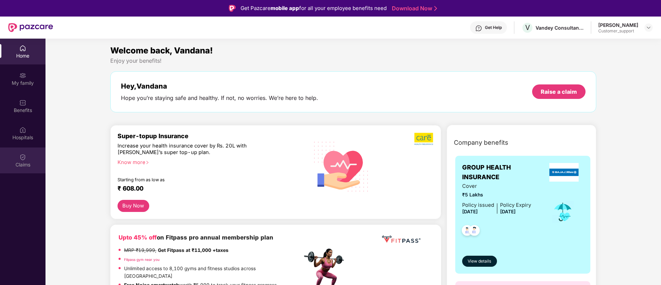
click at [15, 165] on div "Claims" at bounding box center [23, 164] width 46 height 7
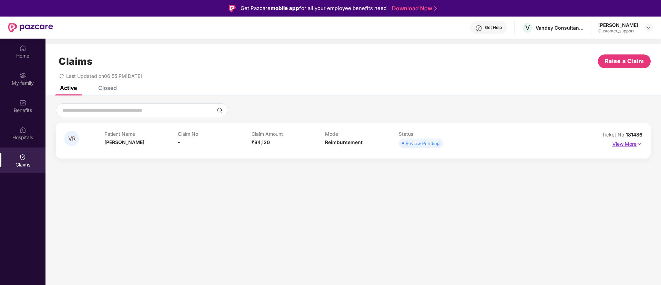
click at [640, 142] on img at bounding box center [640, 144] width 6 height 8
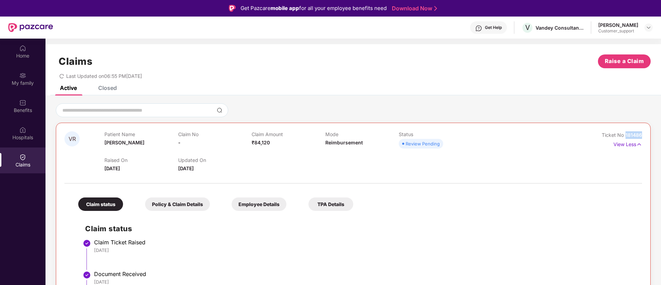
drag, startPoint x: 643, startPoint y: 135, endPoint x: 624, endPoint y: 133, distance: 19.7
click at [624, 133] on div "VR Patient Name [PERSON_NAME] Claim No - Claim Amount ₹84,120 Mode Reimbursemen…" at bounding box center [353, 226] width 595 height 207
click at [648, 27] on img at bounding box center [649, 28] width 6 height 6
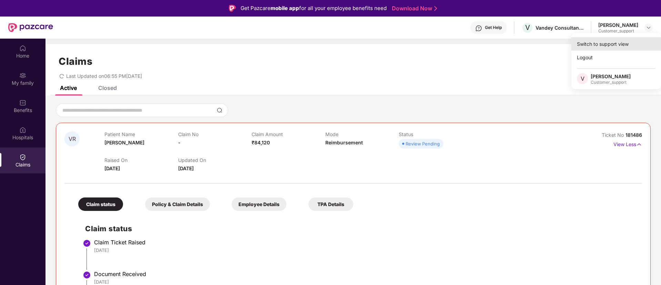
click at [610, 46] on div "Switch to support view" at bounding box center [617, 43] width 90 height 13
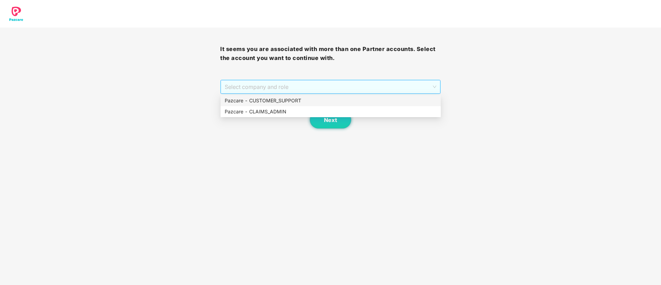
click at [285, 87] on span "Select company and role" at bounding box center [330, 86] width 211 height 13
click at [279, 101] on div "Pazcare - CUSTOMER_SUPPORT" at bounding box center [331, 101] width 212 height 8
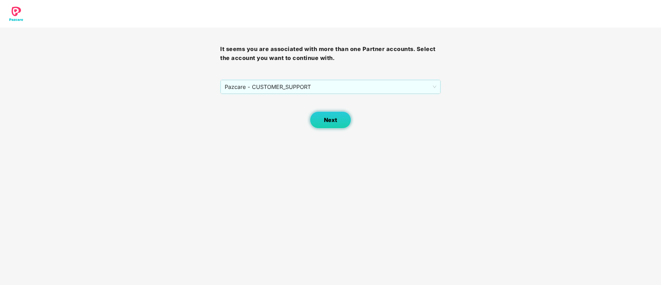
click at [326, 119] on span "Next" at bounding box center [330, 120] width 13 height 7
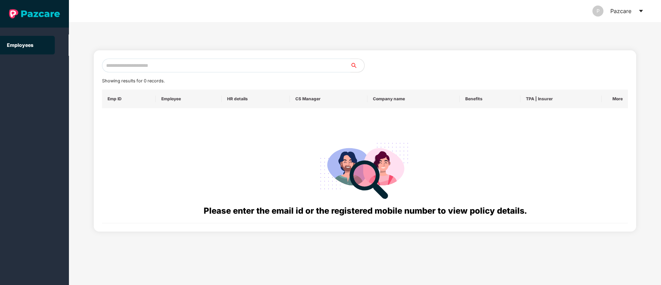
click at [176, 62] on input "text" at bounding box center [226, 66] width 249 height 14
paste input "**********"
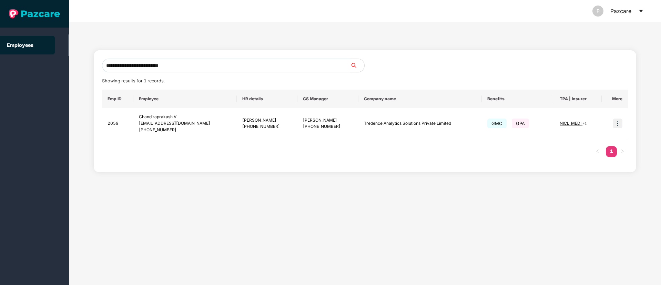
click at [188, 64] on input "**********" at bounding box center [226, 66] width 249 height 14
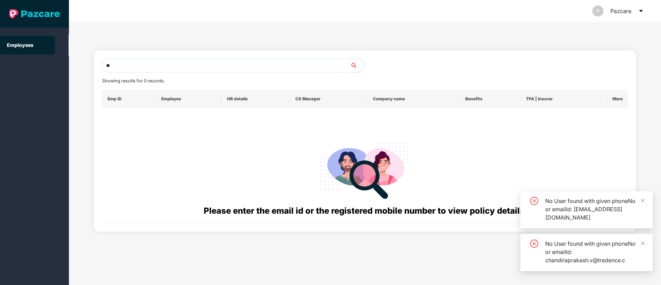
type input "*"
paste input "**********"
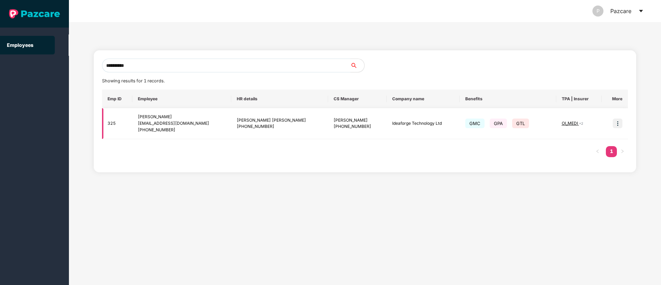
type input "**********"
click at [618, 121] on img at bounding box center [618, 124] width 10 height 10
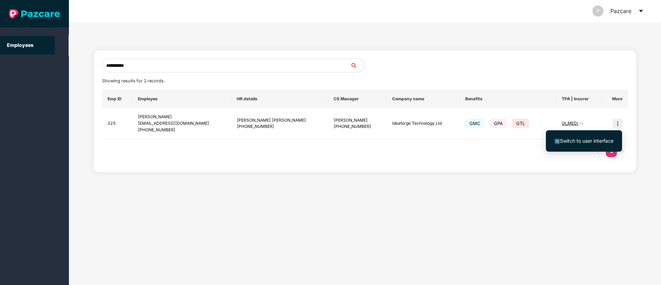
click at [591, 138] on span "Switch to user interface" at bounding box center [586, 141] width 53 height 6
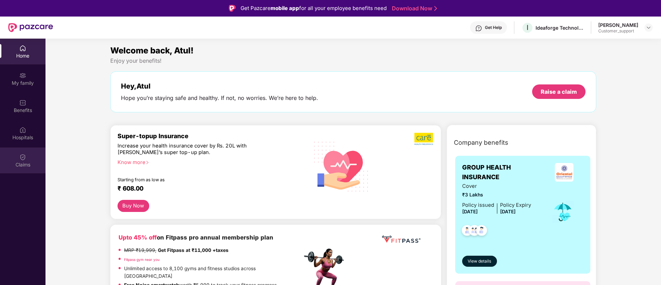
click at [29, 156] on div "Claims" at bounding box center [23, 161] width 46 height 26
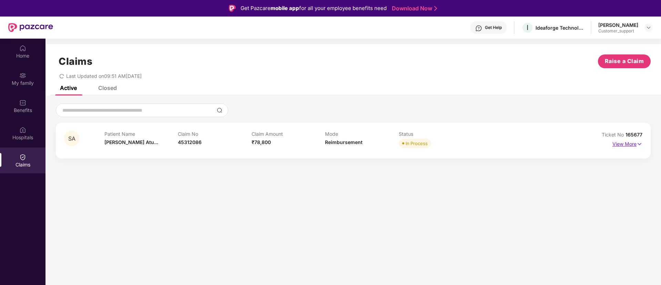
click at [637, 142] on img at bounding box center [640, 144] width 6 height 8
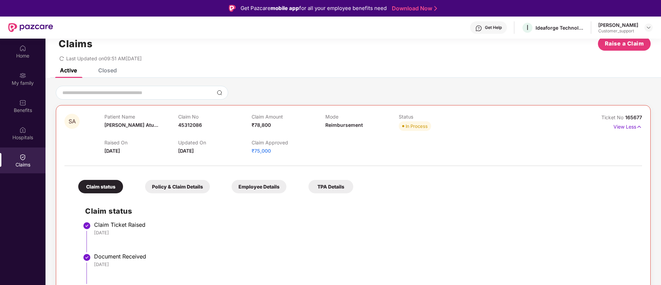
scroll to position [17, 0]
drag, startPoint x: 643, startPoint y: 116, endPoint x: 624, endPoint y: 119, distance: 19.2
click at [624, 119] on div "SA Patient Name [PERSON_NAME]... Claim No 45312086 Claim Amount ₹78,800 Mode Re…" at bounding box center [353, 286] width 595 height 360
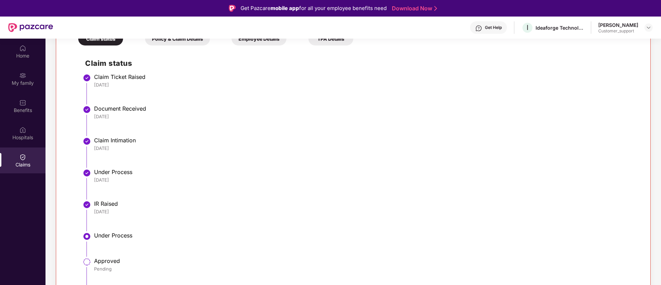
scroll to position [0, 0]
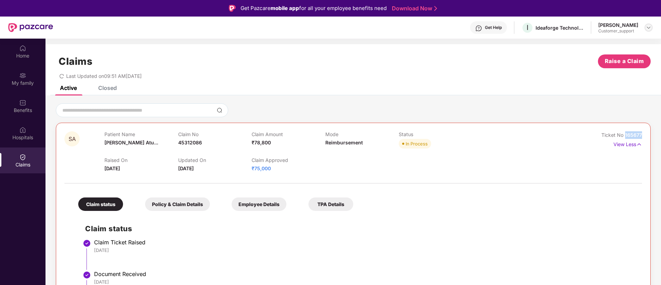
click at [651, 27] on img at bounding box center [649, 28] width 6 height 6
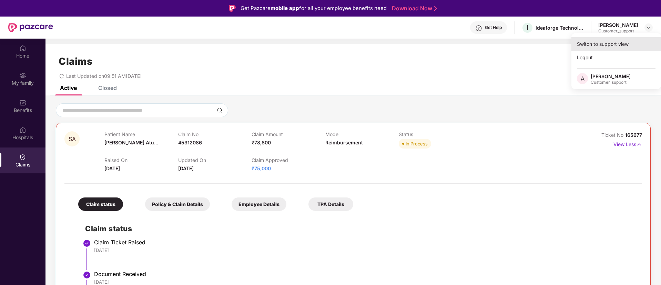
click at [610, 42] on div "Switch to support view" at bounding box center [617, 43] width 90 height 13
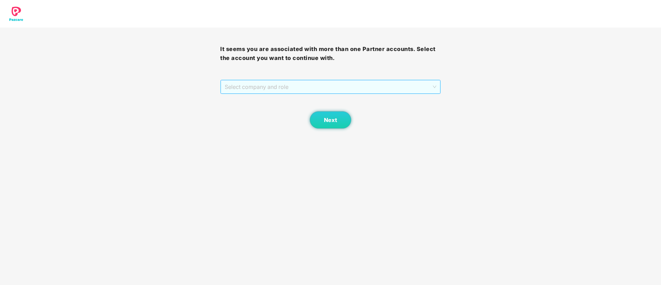
click at [328, 89] on span "Select company and role" at bounding box center [330, 86] width 211 height 13
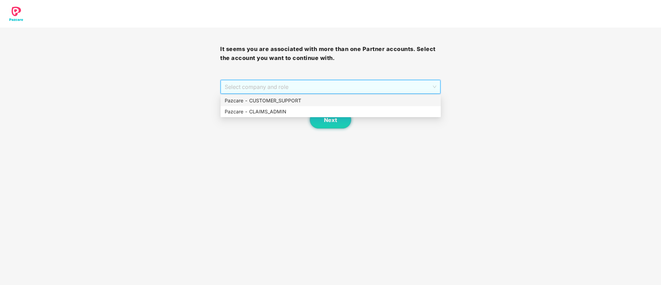
click at [292, 98] on div "Pazcare - CUSTOMER_SUPPORT" at bounding box center [331, 101] width 212 height 8
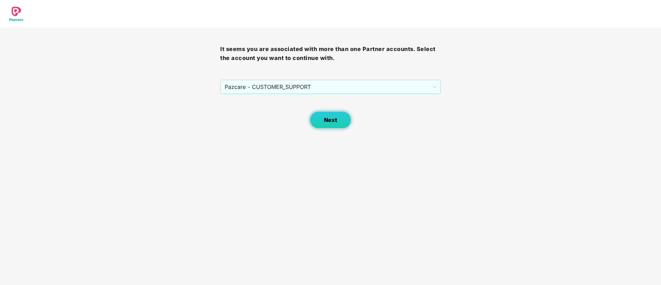
click at [328, 117] on span "Next" at bounding box center [330, 120] width 13 height 7
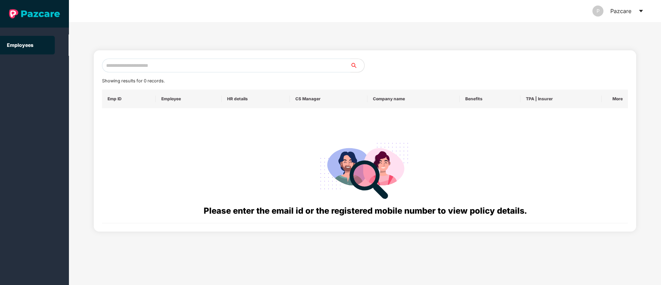
click at [171, 68] on input "text" at bounding box center [226, 66] width 249 height 14
paste input "**********"
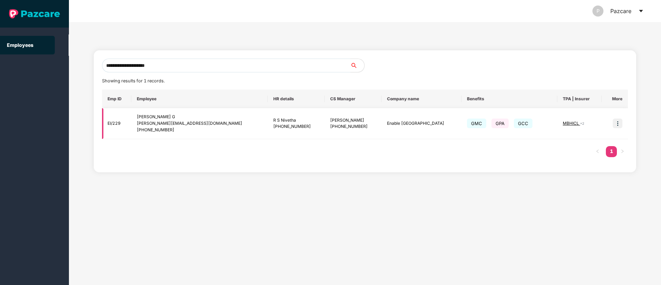
type input "**********"
click at [617, 124] on img at bounding box center [618, 124] width 10 height 10
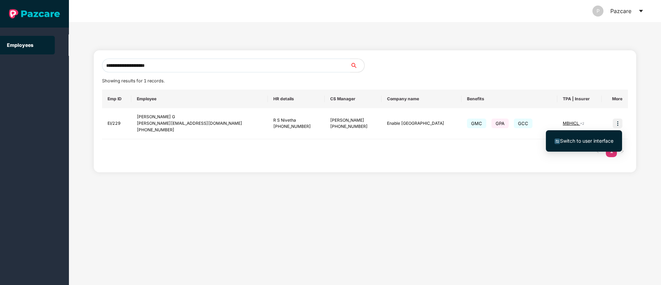
click at [597, 137] on span "Switch to user interface" at bounding box center [584, 141] width 59 height 8
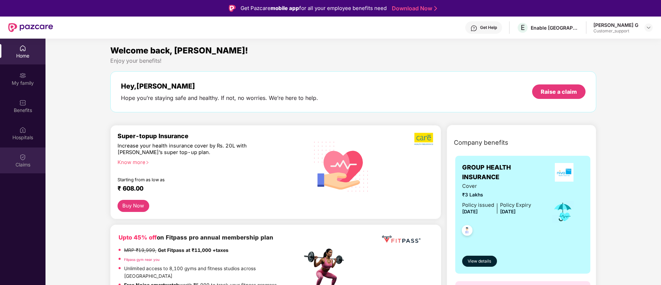
click at [23, 159] on img at bounding box center [22, 157] width 7 height 7
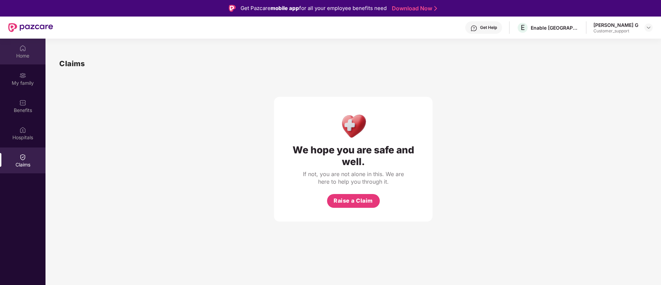
click at [21, 53] on div "Home" at bounding box center [23, 55] width 46 height 7
